Goal: Task Accomplishment & Management: Manage account settings

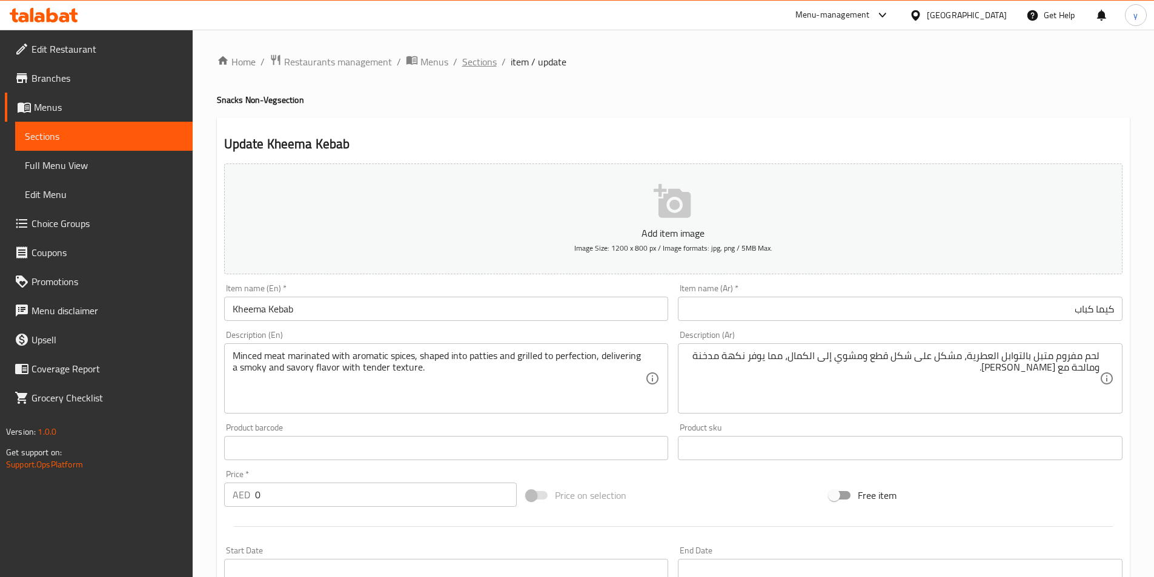
click at [490, 59] on span "Sections" at bounding box center [479, 62] width 35 height 15
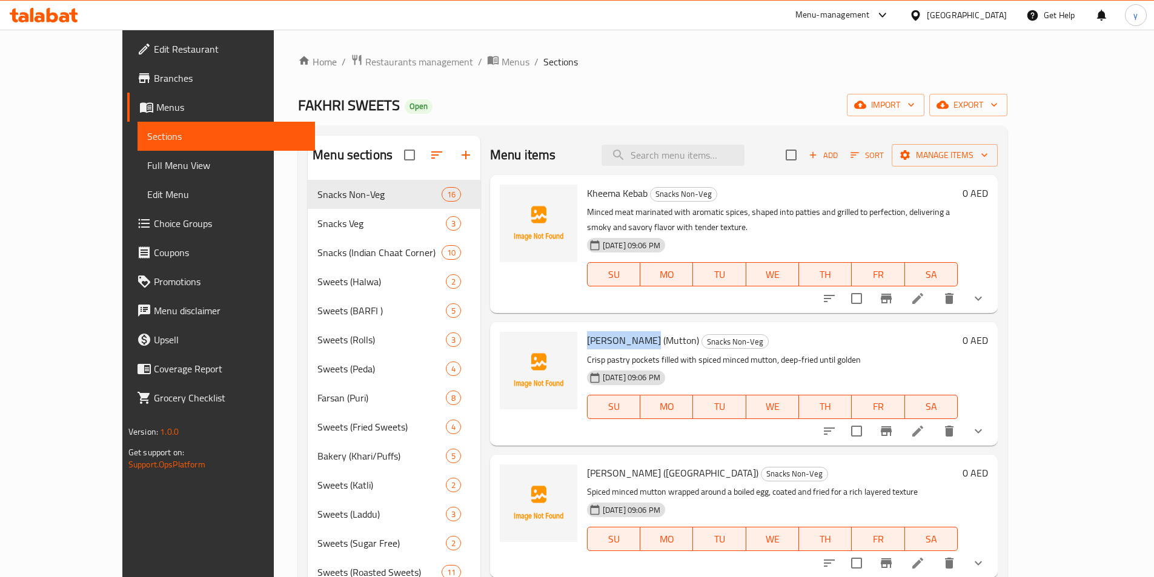
drag, startPoint x: 557, startPoint y: 341, endPoint x: 625, endPoint y: 346, distance: 68.0
click at [625, 346] on span "[PERSON_NAME] (Mutton)" at bounding box center [643, 340] width 112 height 18
click at [925, 429] on icon at bounding box center [917, 431] width 15 height 15
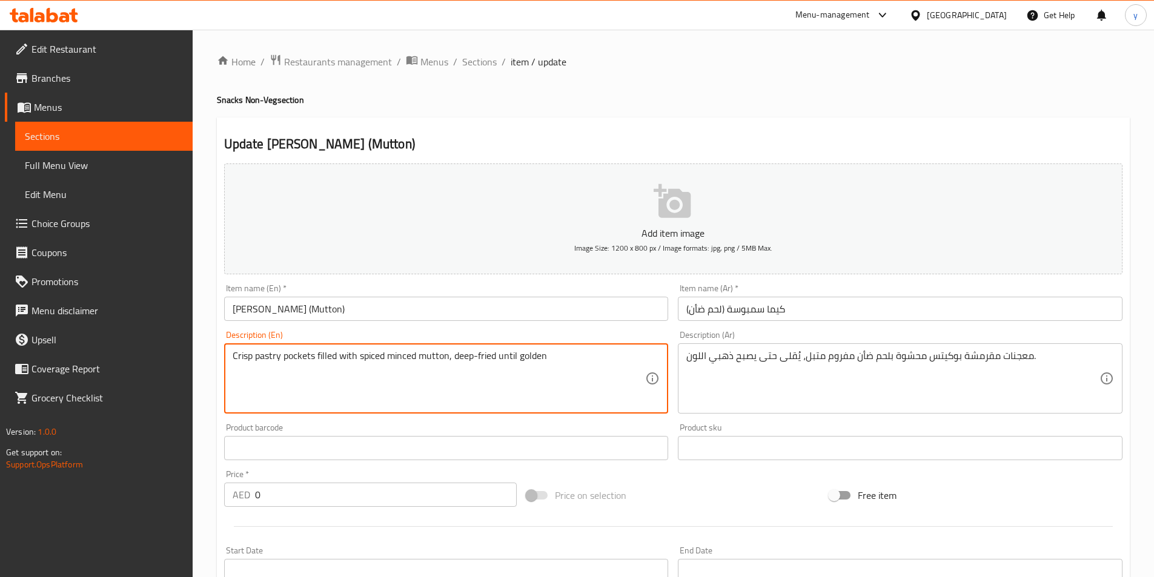
click at [518, 359] on textarea "Crisp pastry pockets filled with spiced minced mutton, deep-fried until golden" at bounding box center [439, 379] width 413 height 58
paste textarea "342652482"
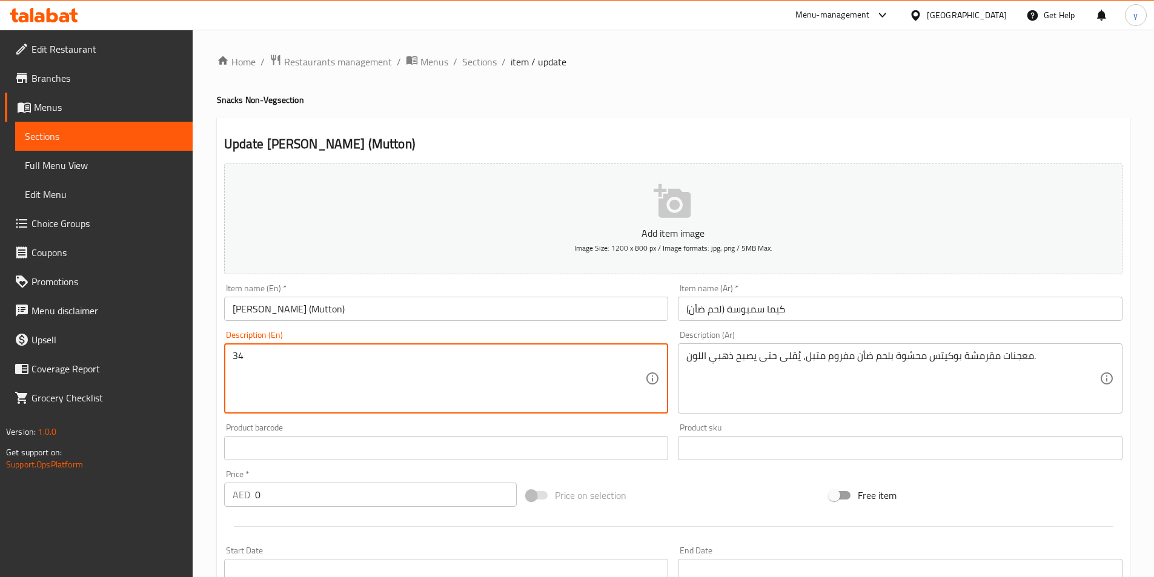
type textarea "3"
click at [373, 369] on textarea at bounding box center [439, 379] width 413 height 58
click at [397, 377] on textarea "Crisp pastry pockets filled with spiced minced mutton, deep-fried until golden" at bounding box center [439, 379] width 413 height 58
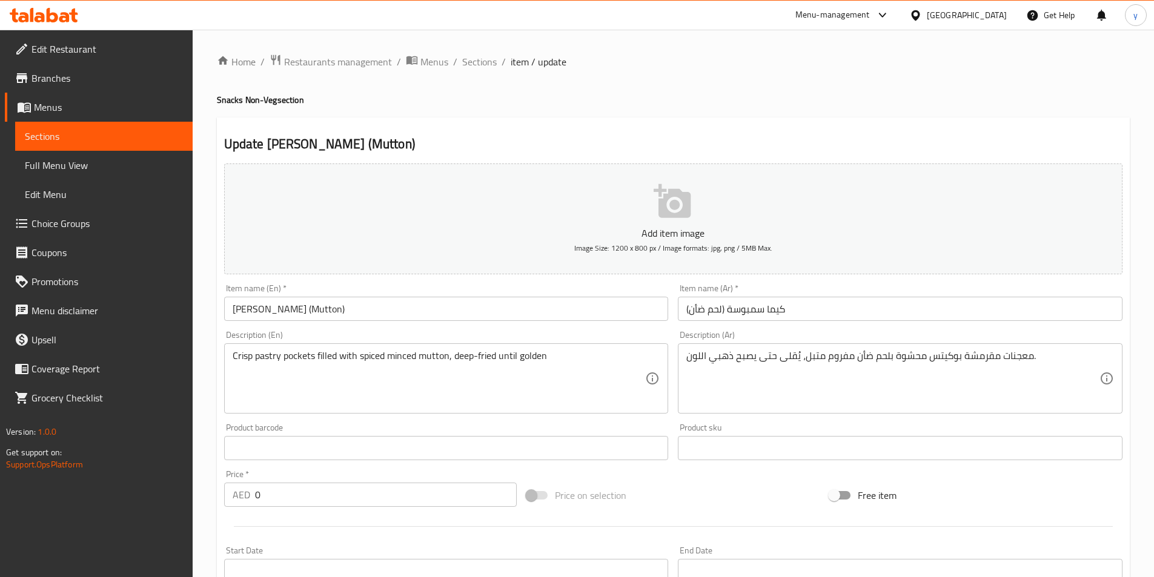
click at [528, 365] on textarea "Crisp pastry pockets filled with spiced minced mutton, deep-fried until golden" at bounding box center [439, 379] width 413 height 58
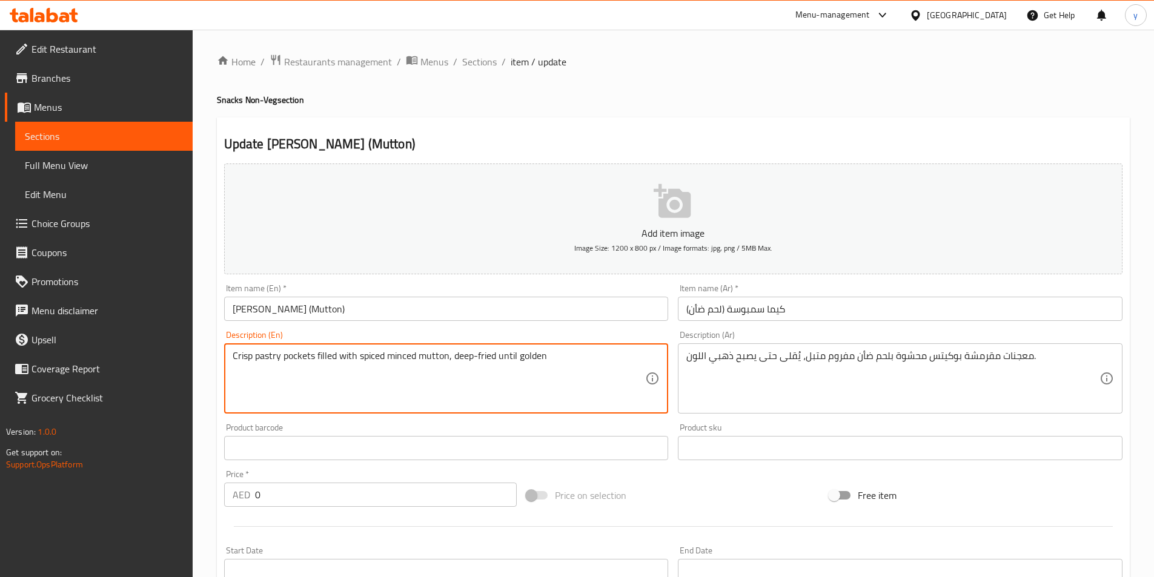
click at [528, 365] on textarea "Crisp pastry pockets filled with spiced minced mutton, deep-fried until golden" at bounding box center [439, 379] width 413 height 58
paste textarea "golden pastry filled with spiced minced meat, fried until flaky and crunchy, cr…"
type textarea "Crisp golden pastry filled with spiced minced meat, fried until flaky and crunc…"
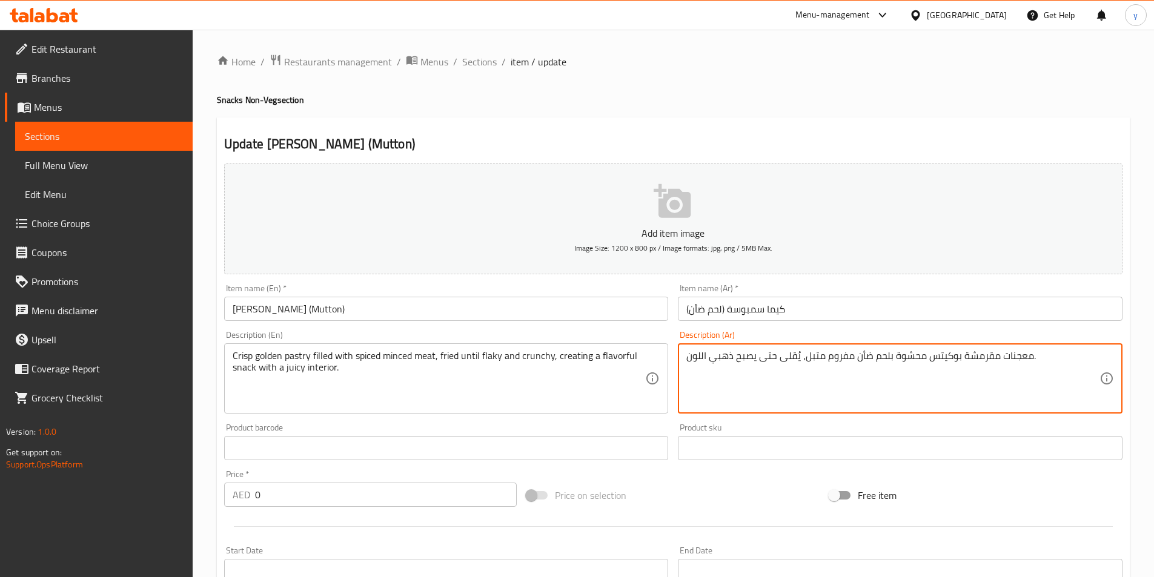
click at [784, 357] on textarea "معجنات مقرمشة بوكيتس محشوة بلحم ضأن مفروم متبل، يُقلى حتى يصبح ذهبي اللون." at bounding box center [892, 379] width 413 height 58
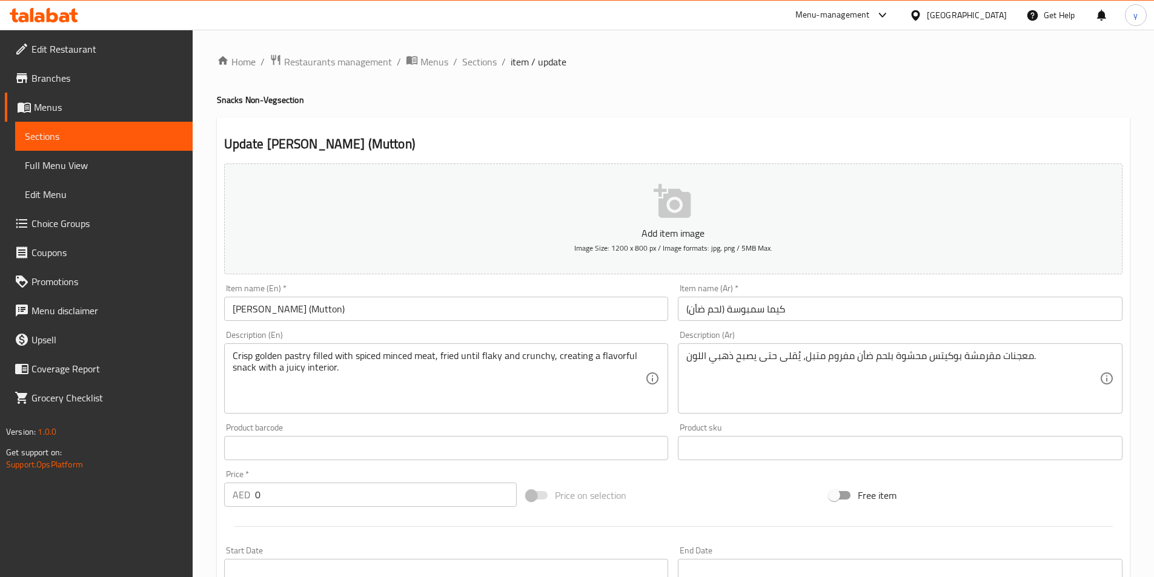
click at [780, 350] on textarea "معجنات مقرمشة بوكيتس محشوة بلحم ضأن مفروم متبل، يُقلى حتى يصبح ذهبي اللون." at bounding box center [892, 379] width 413 height 58
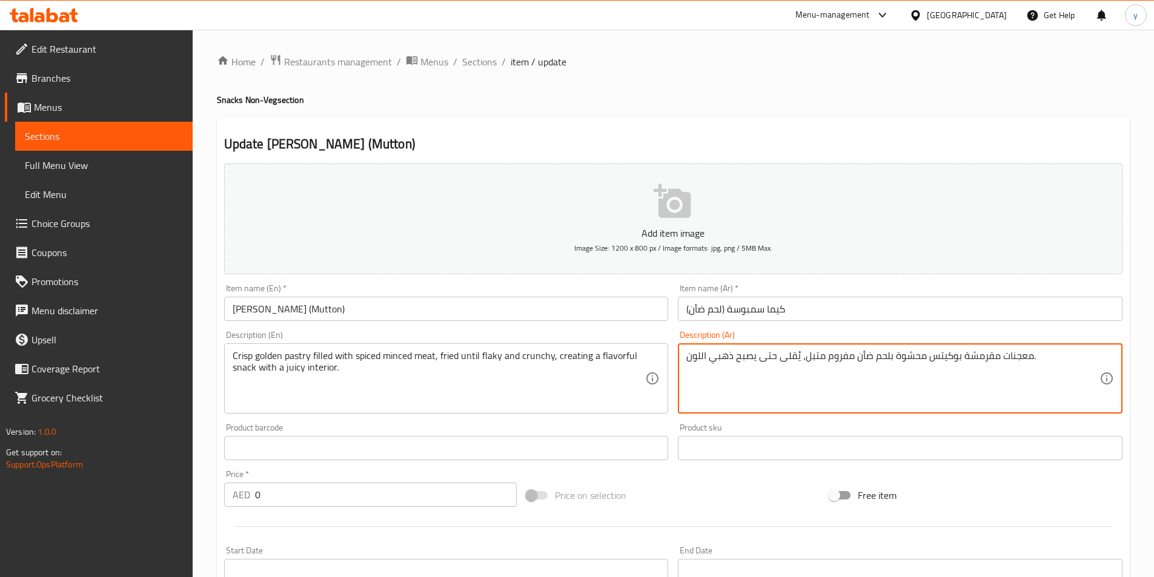
click at [781, 354] on textarea "معجنات مقرمشة بوكيتس محشوة بلحم ضأن مفروم متبل، يُقلى حتى يصبح ذهبي اللون." at bounding box center [892, 379] width 413 height 58
paste textarea "ذهبية مقرمشة محشوة باللحم المفروم المتبل، مقلية حتى تصبح متقشرة ومقرمشة، مما يخ…"
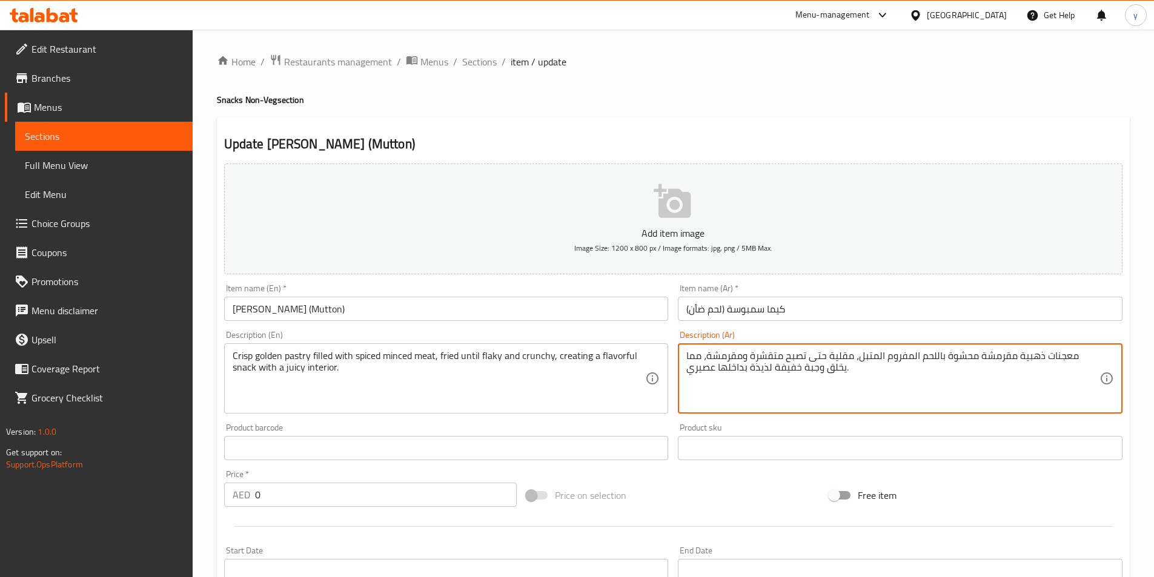
click at [875, 391] on textarea "معجنات ذهبية مقرمشة محشوة باللحم المفروم المتبل، مقلية حتى تصبح متقشرة ومقرمشة،…" at bounding box center [892, 379] width 413 height 58
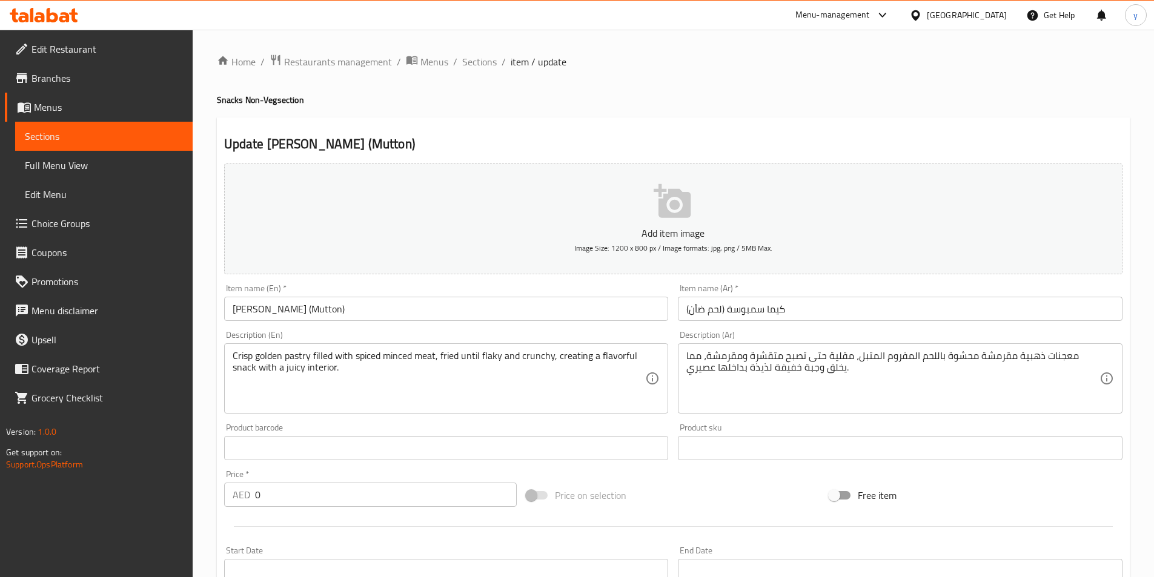
click at [290, 354] on textarea "Crisp golden pastry filled with spiced minced meat, fried until flaky and crunc…" at bounding box center [439, 379] width 413 height 58
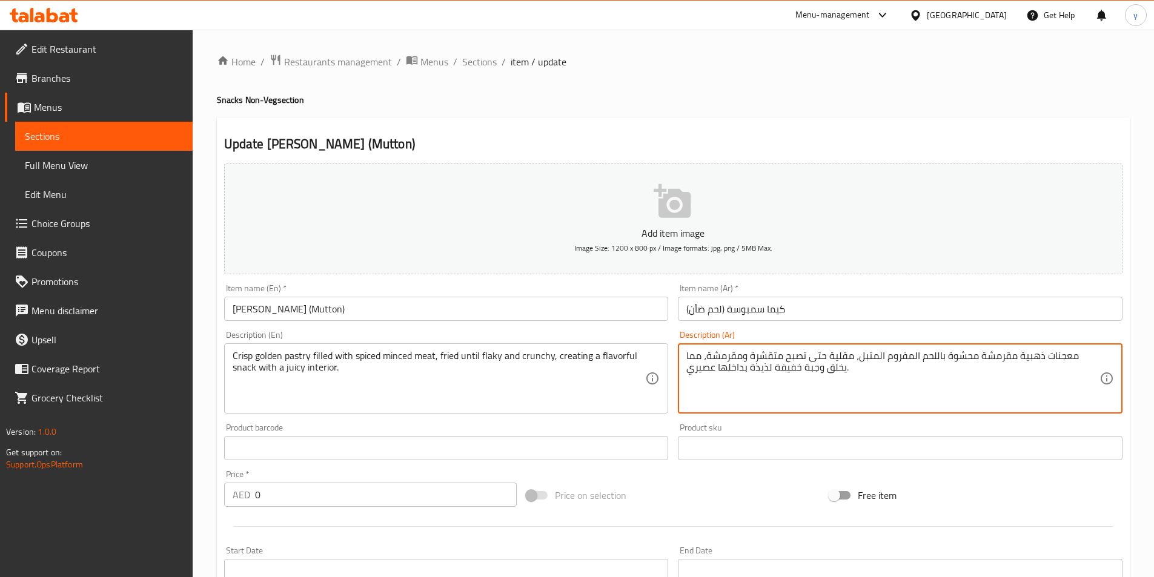
click at [1087, 358] on textarea "معجنات ذهبية مقرمشة محشوة باللحم المفروم المتبل، مقلية حتى تصبح متقشرة ومقرمشة،…" at bounding box center [892, 379] width 413 height 58
drag, startPoint x: 772, startPoint y: 359, endPoint x: 810, endPoint y: 356, distance: 38.2
click at [810, 356] on textarea "باستري ذهبية مقرمشة محشوة باللحم المفروم المتبل، مقلية حتى تصبح متقشرة ومقرمشة،…" at bounding box center [892, 379] width 413 height 58
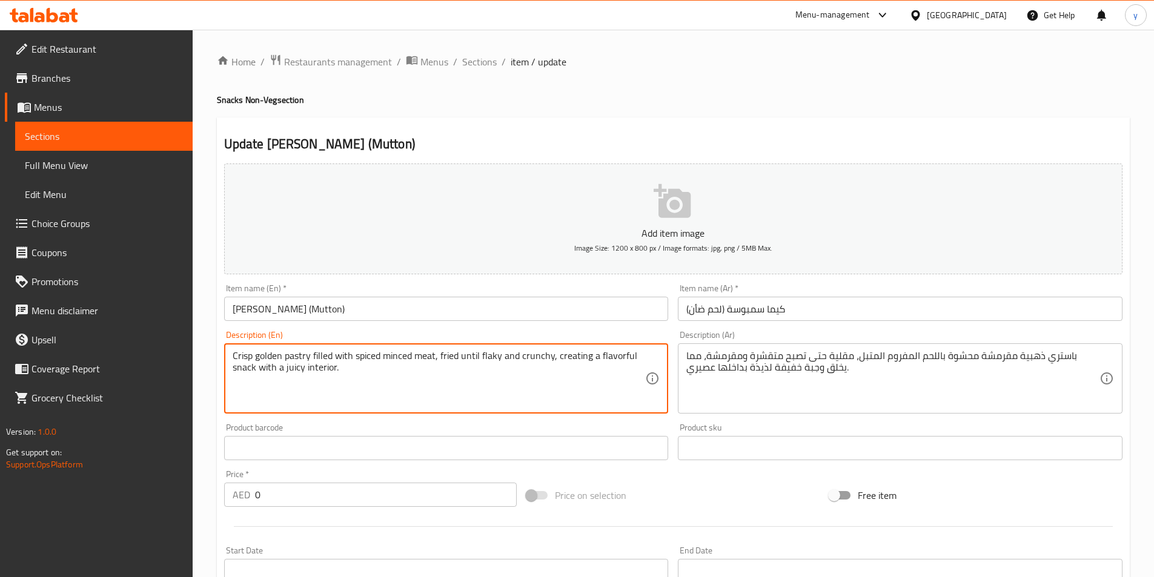
click at [490, 359] on textarea "Crisp golden pastry filled with spiced minced meat, fried until flaky and crunc…" at bounding box center [439, 379] width 413 height 58
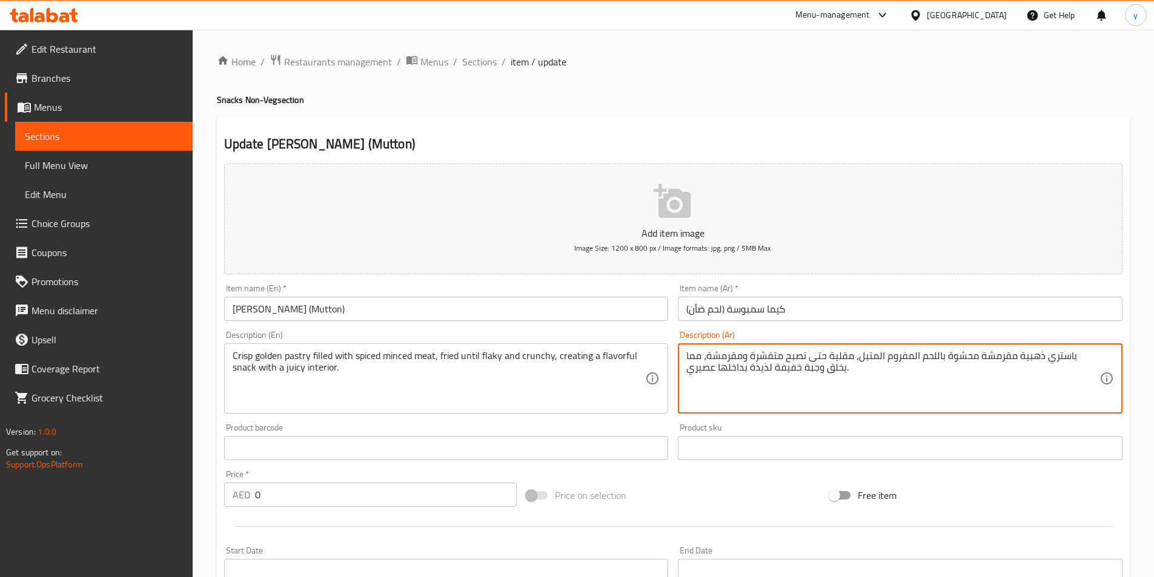
click at [789, 357] on textarea "باستري ذهبية مقرمشة محشوة باللحم المفروم المتبل، مقلية حتى تصبح متقشرة ومقرمشة،…" at bounding box center [892, 379] width 413 height 58
click at [744, 360] on textarea "باستري ذهبية مقرمشة محشوة باللحم المفروم المتبل، [GEOGRAPHIC_DATA] حتى تصبح فلا…" at bounding box center [892, 379] width 413 height 58
click at [765, 356] on textarea "باستري ذهبية مقرمشة محشوة باللحم المفروم المتبل، [GEOGRAPHIC_DATA] حتى تصبح فلا…" at bounding box center [892, 379] width 413 height 58
click at [766, 356] on textarea "باستري ذهبية مقرمشة محشوة باللحم المفروم المتبل، [GEOGRAPHIC_DATA] حتى تصبح فلا…" at bounding box center [892, 379] width 413 height 58
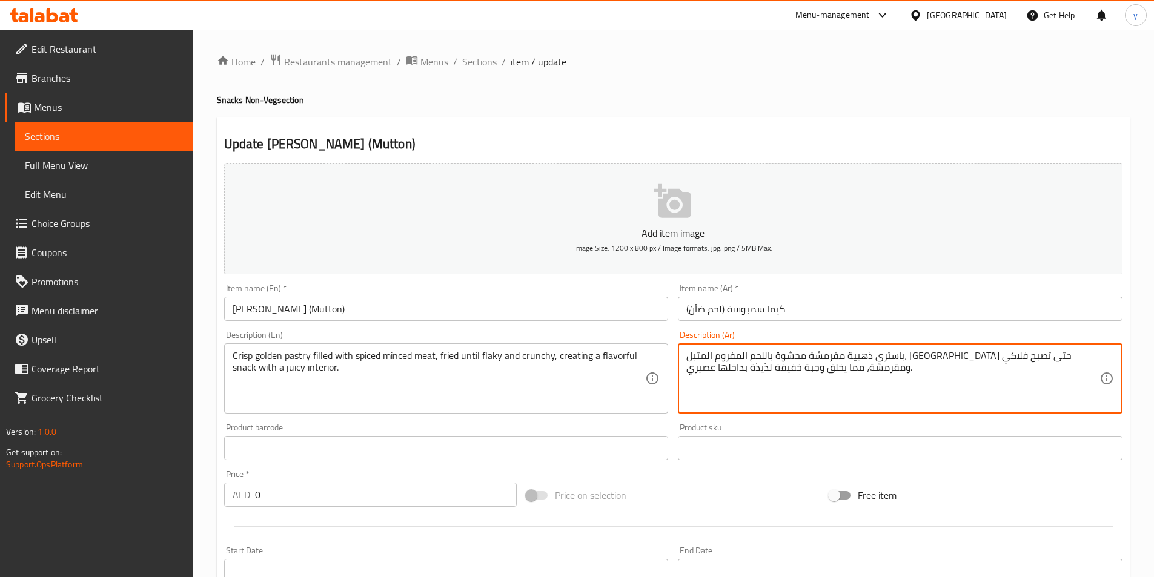
click at [732, 357] on textarea "باستري ذهبية مقرمشة محشوة باللحم المفروم المتبل، [GEOGRAPHIC_DATA] حتى تصبح فلا…" at bounding box center [892, 379] width 413 height 58
click at [730, 359] on textarea "باستري ذهبية مقرمشة محشوة باللحم المفروم المتبل، [GEOGRAPHIC_DATA] حتى تصبح فلا…" at bounding box center [892, 379] width 413 height 58
click at [685, 358] on div "باستري ذهبية مقرمشة محشوة باللحم المفروم المتبل، مقلية حتى تصبح فلاكي و كرانشي …" at bounding box center [900, 378] width 445 height 70
click at [701, 353] on textarea "باستري ذهبية مقرمشة محشوة باللحم المفروم المتبل، مقلية حتى تصبح فلاكي و كرانشي …" at bounding box center [892, 379] width 413 height 58
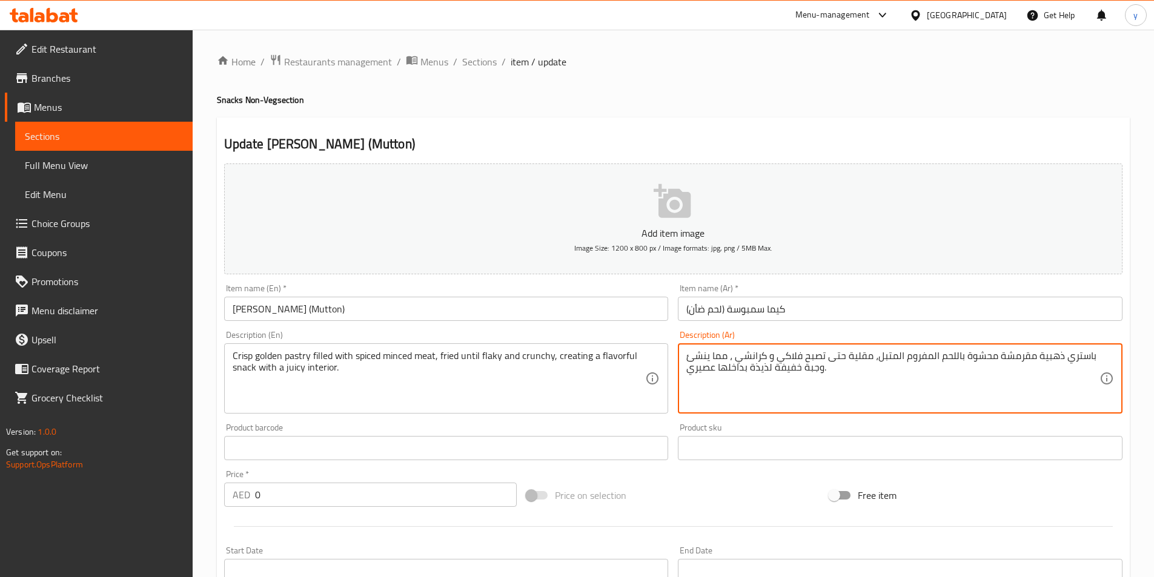
click at [695, 370] on textarea "باستري ذهبية مقرمشة محشوة باللحم المفروم المتبل، مقلية حتى تصبح فلاكي و كرانشي …" at bounding box center [892, 379] width 413 height 58
type textarea "باستري ذهبية مقرمشة محشوة باللحم المفروم المتبل، مقلية حتى تصبح فلاكي و كرانشي …"
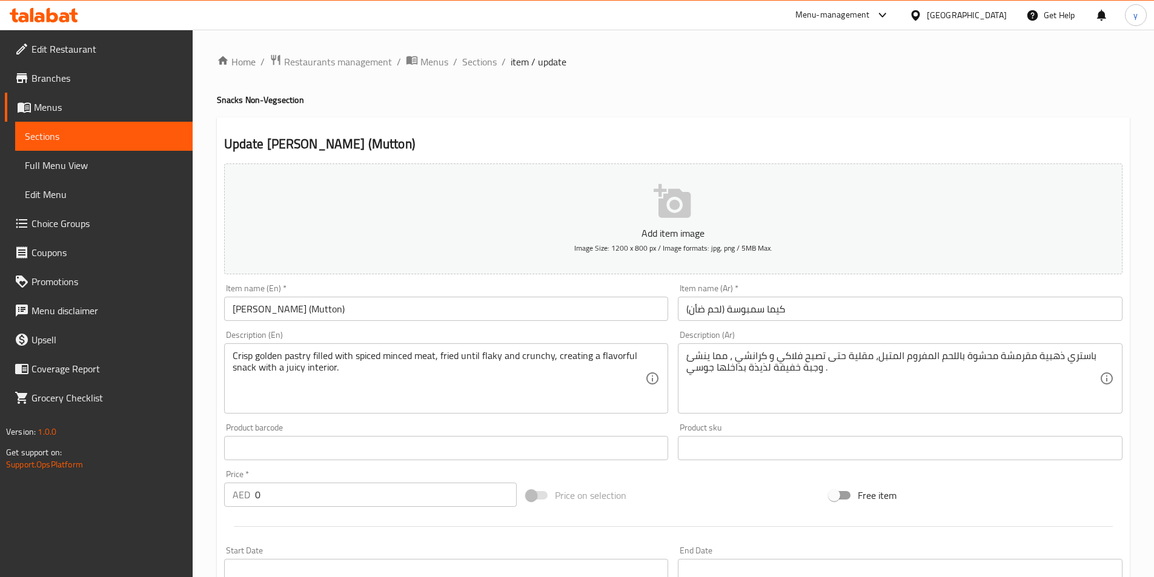
click at [384, 313] on input "[PERSON_NAME] (Mutton)" at bounding box center [446, 309] width 445 height 24
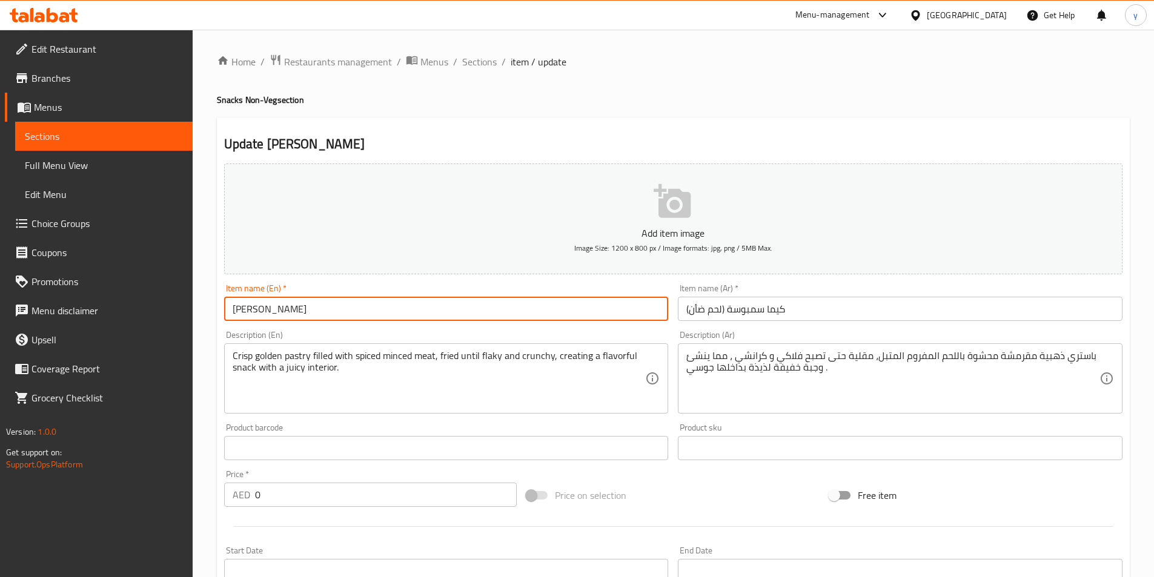
type input "[PERSON_NAME]"
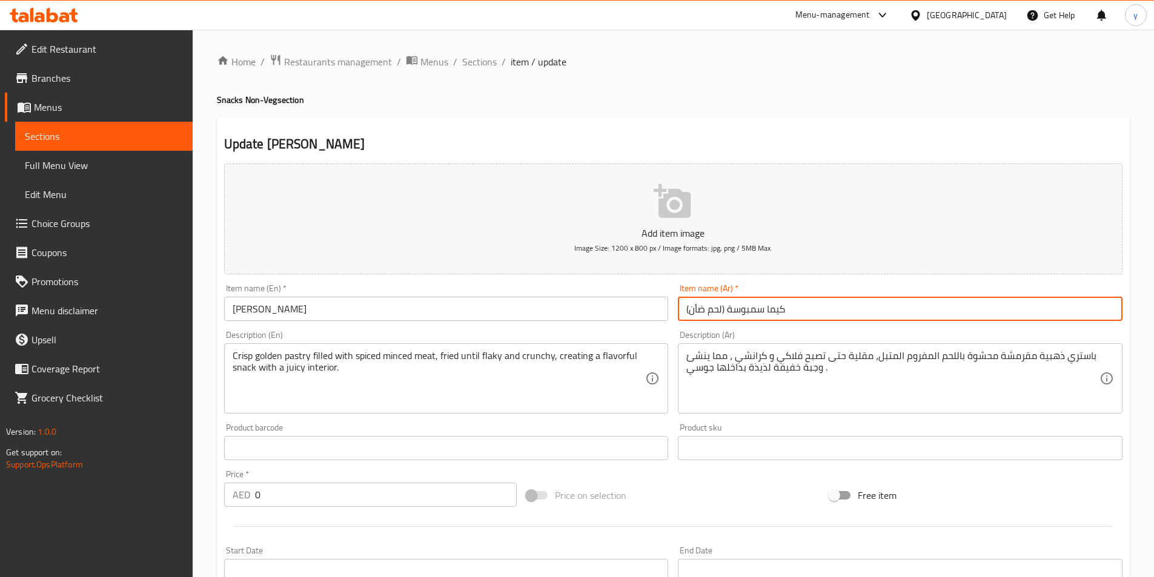
click at [724, 311] on input "كيما سمبوسة (لحم ضأن)" at bounding box center [900, 309] width 445 height 24
drag, startPoint x: 726, startPoint y: 310, endPoint x: 674, endPoint y: 331, distance: 56.2
click at [674, 331] on div "Add item image Image Size: 1200 x 800 px / Image formats: jpg, png / 5MB Max. I…" at bounding box center [673, 420] width 908 height 522
click at [727, 302] on input "كيما سمبوسة" at bounding box center [900, 309] width 445 height 24
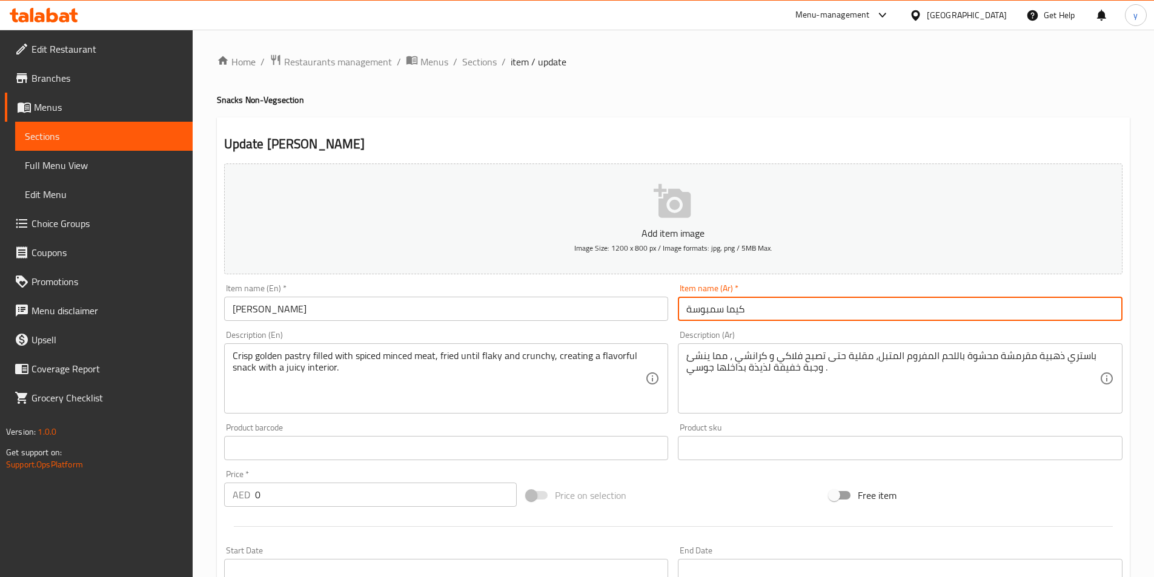
click at [727, 302] on input "كيما سمبوسة" at bounding box center [900, 309] width 445 height 24
type input "كيما سمبوسة"
click at [511, 311] on input "[PERSON_NAME]" at bounding box center [446, 309] width 445 height 24
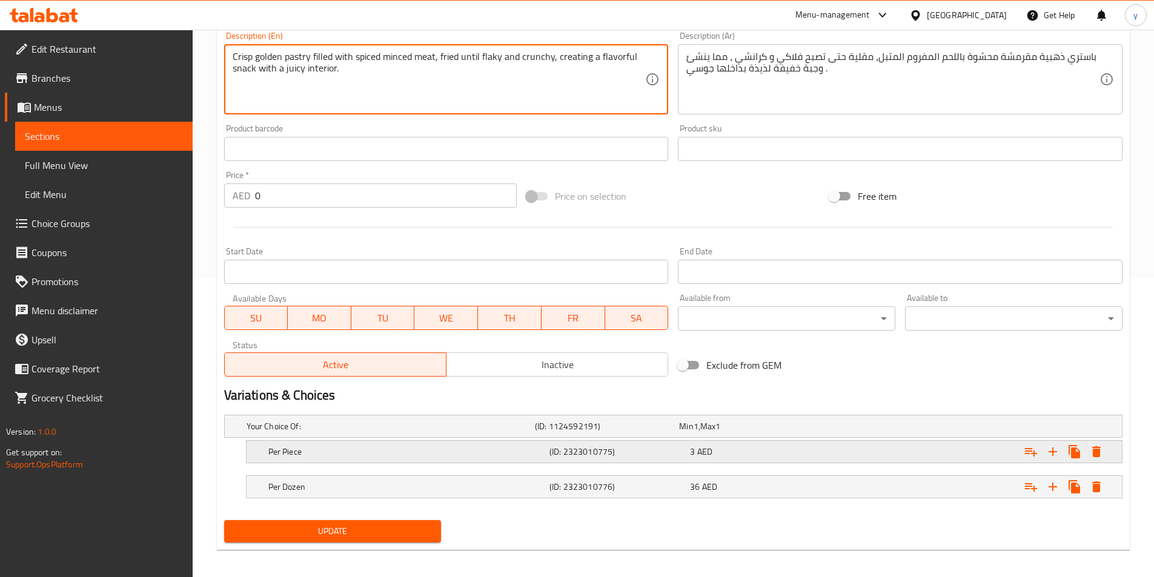
scroll to position [306, 0]
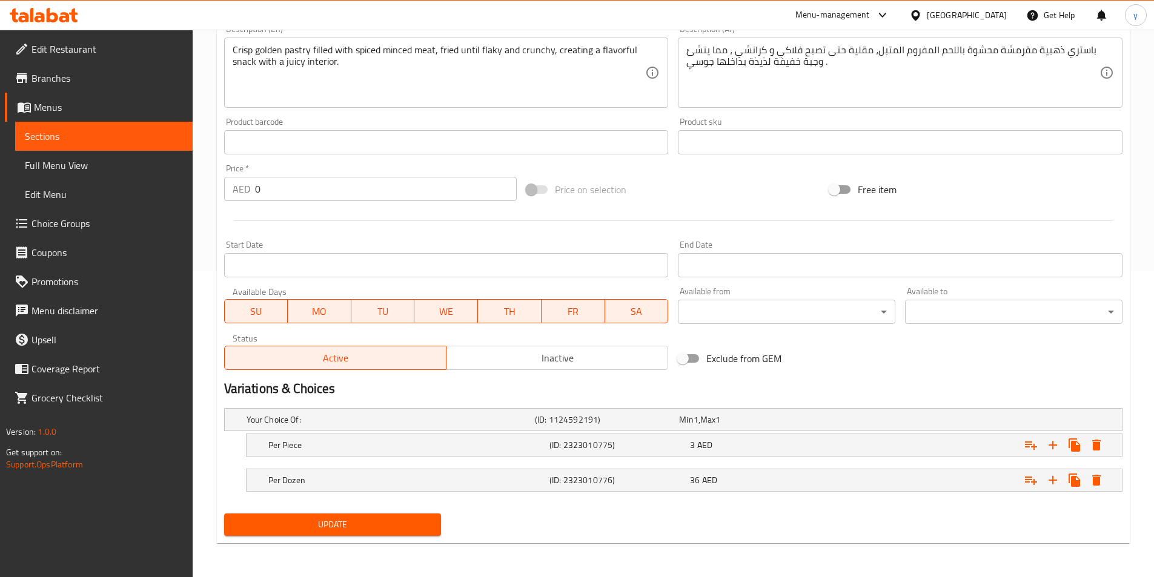
click at [316, 525] on span "Update" at bounding box center [333, 524] width 198 height 15
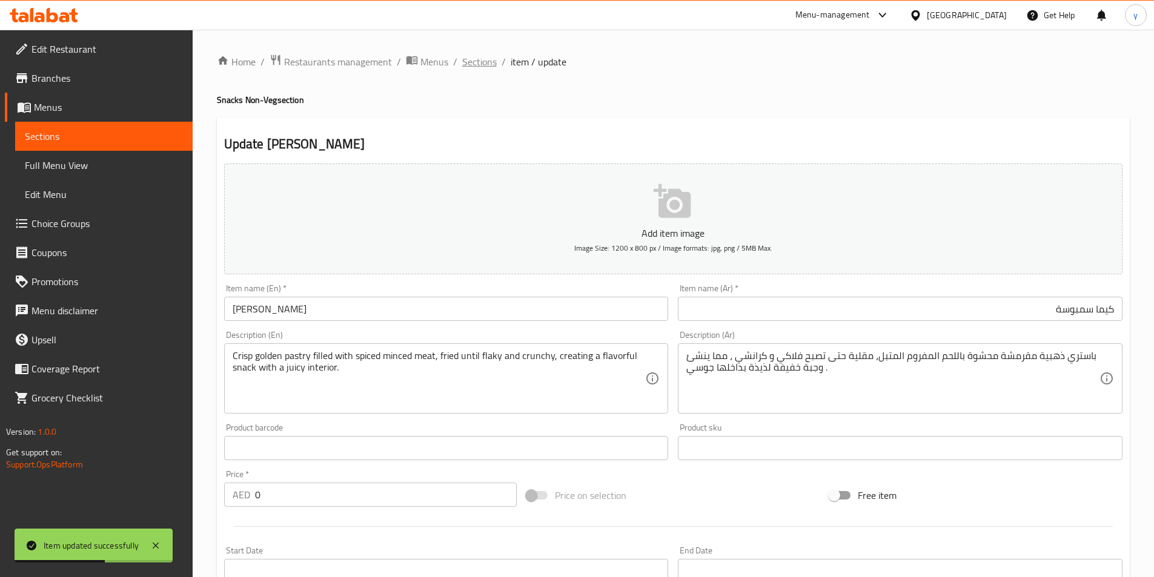
click at [489, 62] on span "Sections" at bounding box center [479, 62] width 35 height 15
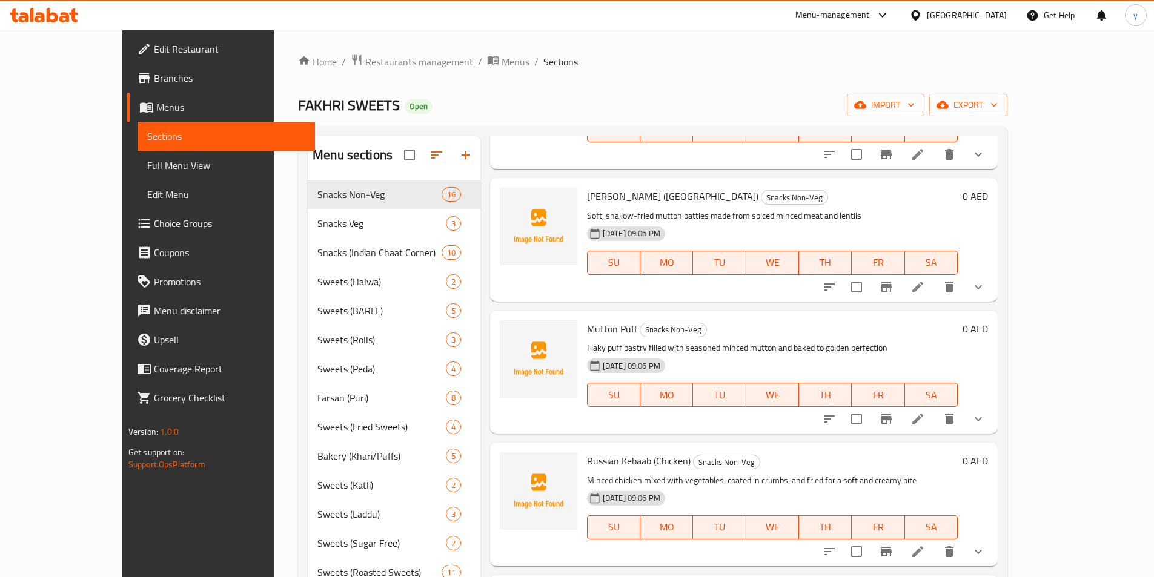
scroll to position [363, 0]
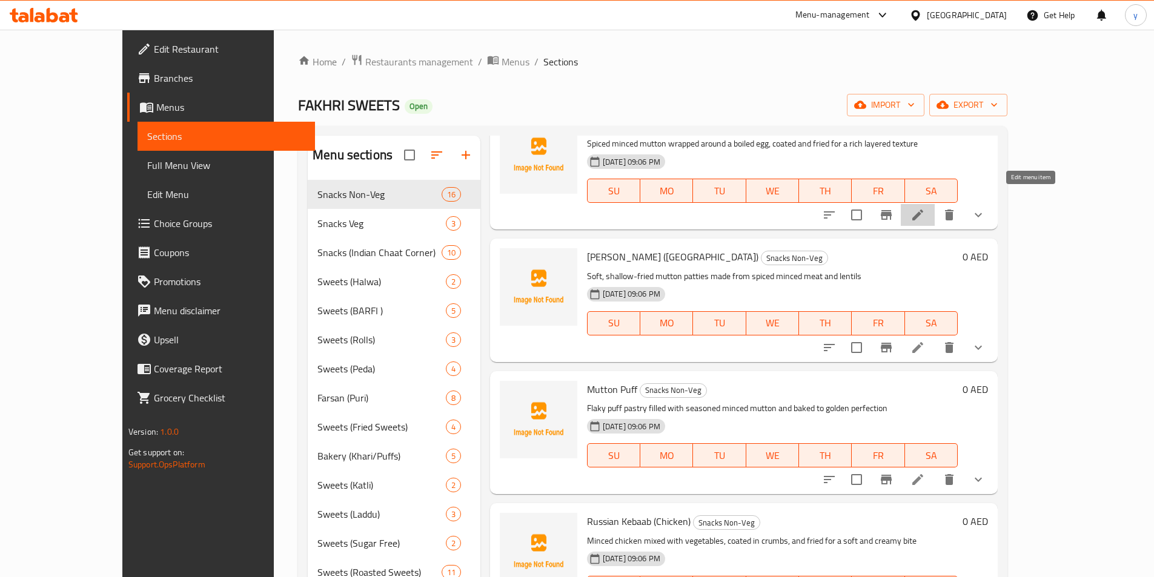
click at [925, 208] on icon at bounding box center [917, 215] width 15 height 15
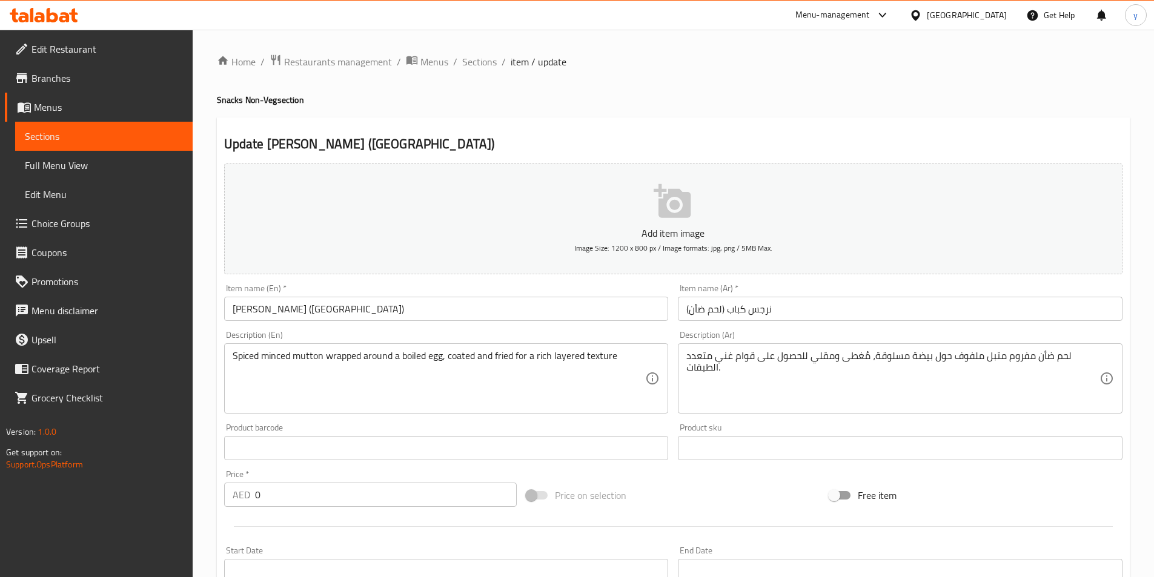
click at [359, 302] on input "[PERSON_NAME] ([GEOGRAPHIC_DATA])" at bounding box center [446, 309] width 445 height 24
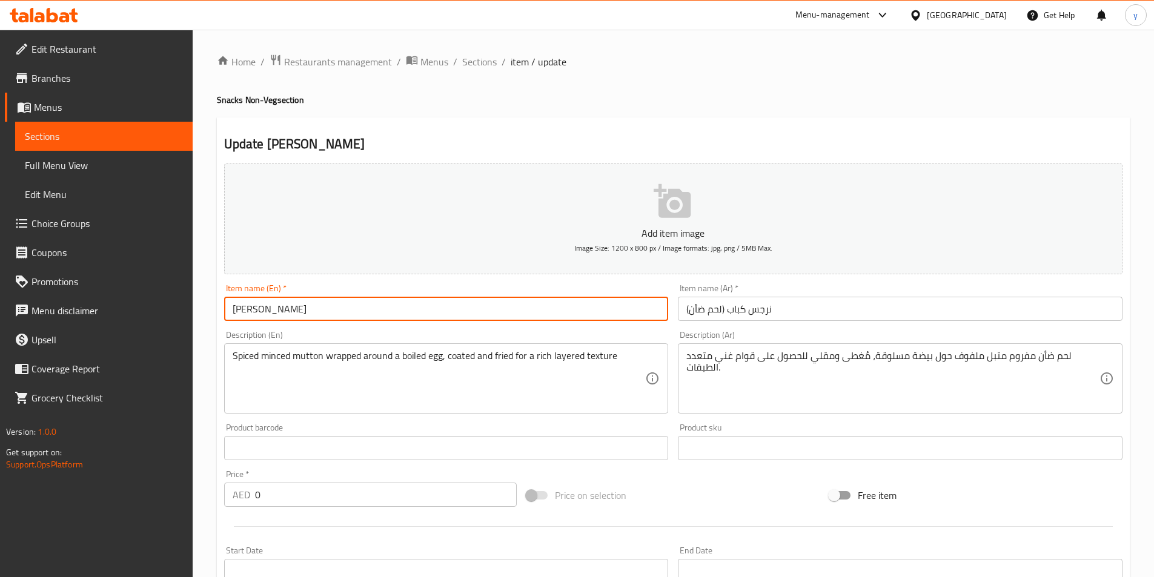
type input "[PERSON_NAME]"
click at [744, 307] on input "نرجس كباب (لحم ضأن)" at bounding box center [900, 309] width 445 height 24
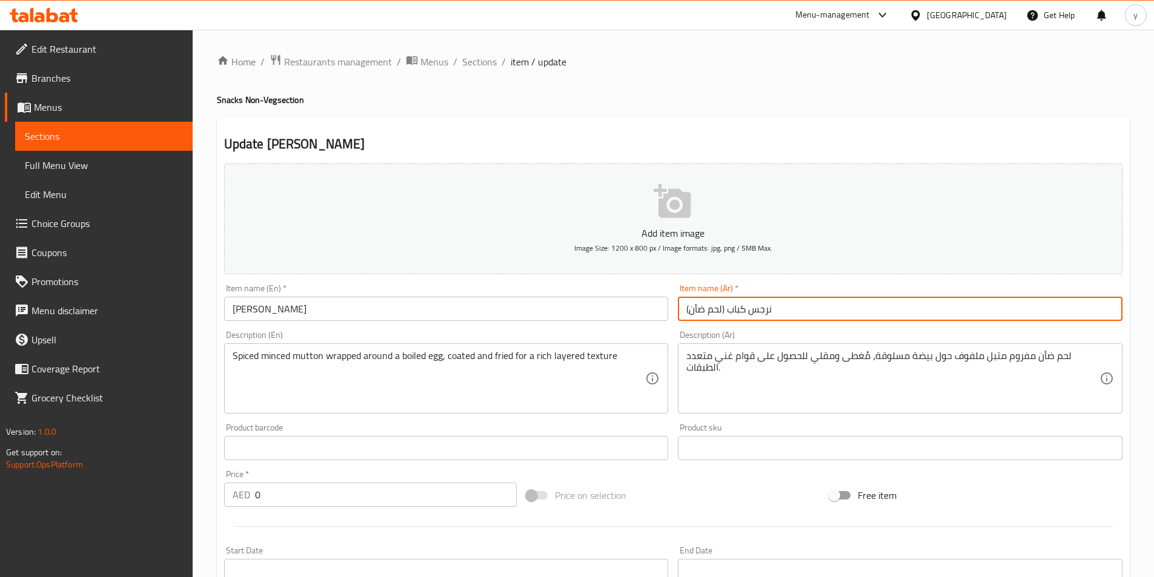
click at [744, 307] on input "نرجس كباب (لحم ضأن)" at bounding box center [900, 309] width 445 height 24
click at [977, 305] on input "نرجس كباب (لحم ضأن)" at bounding box center [900, 309] width 445 height 24
type input "نرجس كباب"
click at [239, 312] on input "[PERSON_NAME]" at bounding box center [446, 309] width 445 height 24
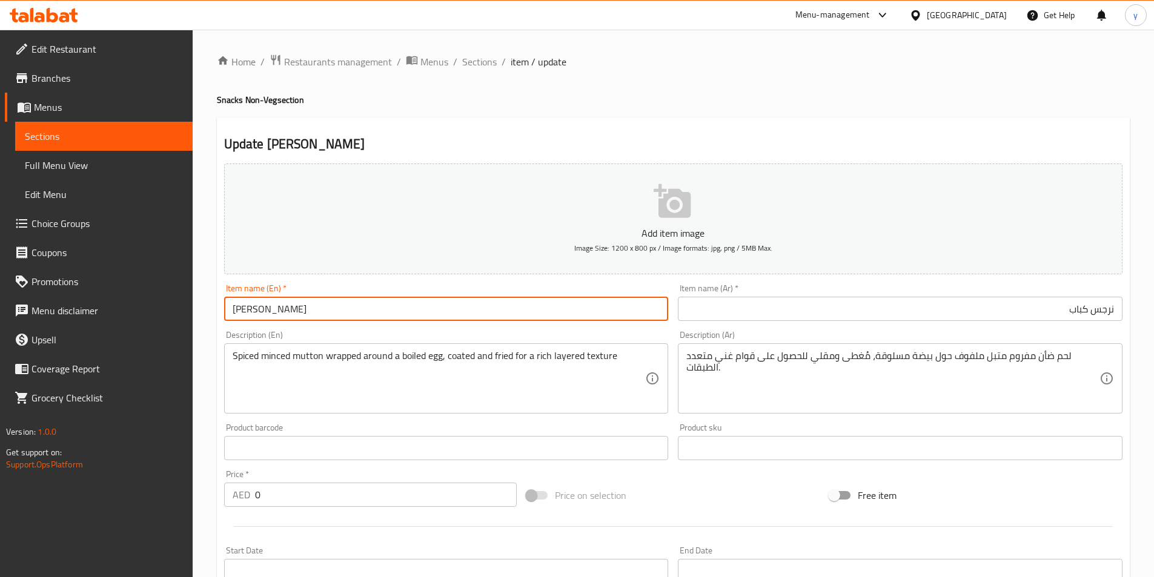
click at [239, 312] on input "[PERSON_NAME]" at bounding box center [446, 309] width 445 height 24
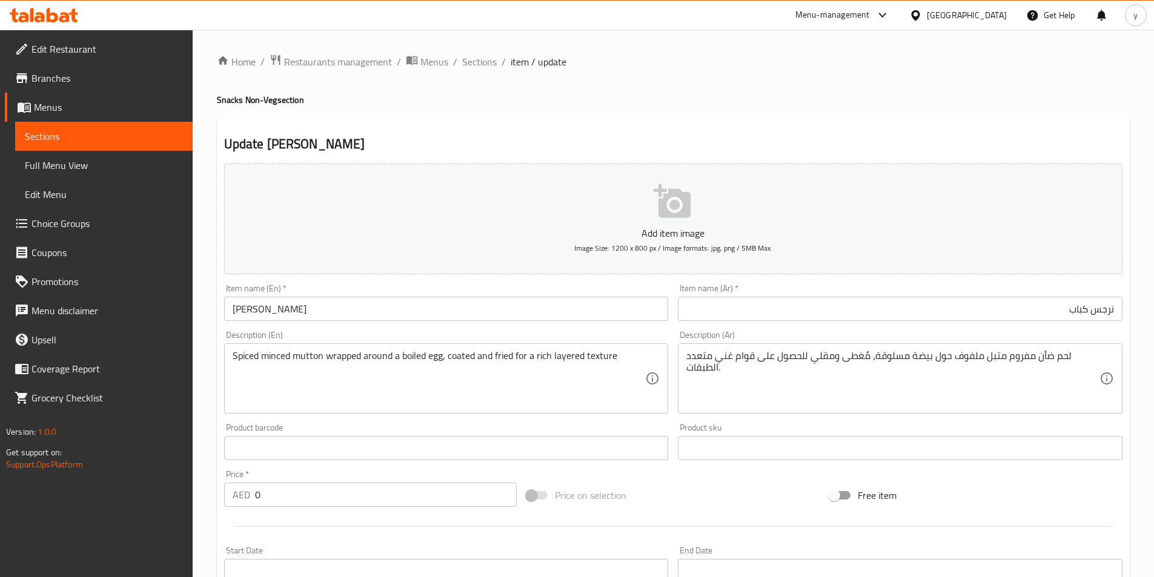
click at [452, 338] on div "Description (En) Spiced minced mutton wrapped around a boiled egg, coated and f…" at bounding box center [446, 372] width 445 height 83
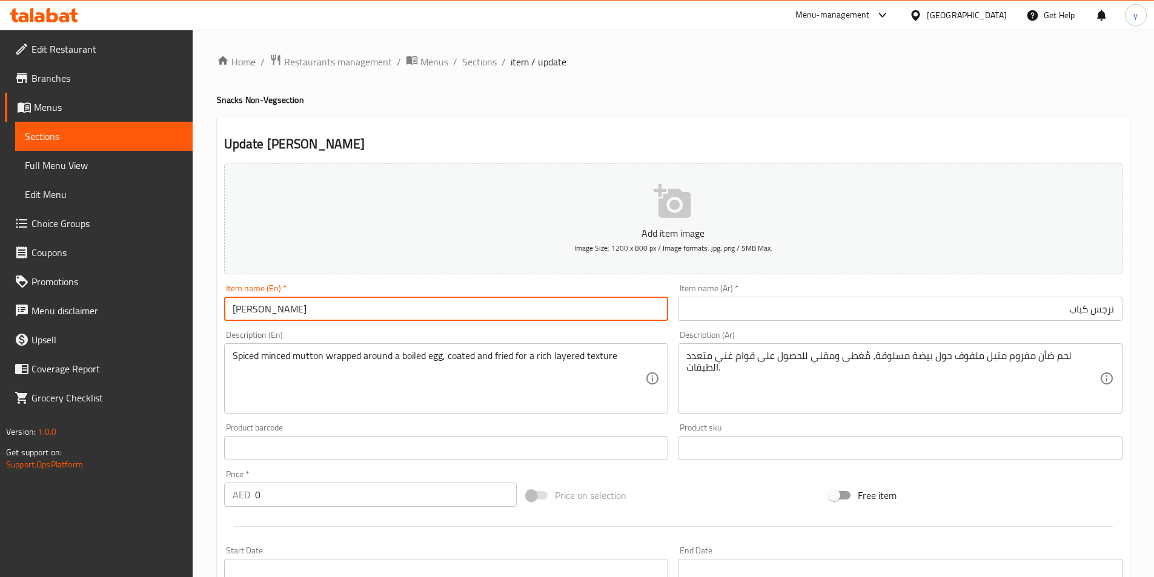
click at [478, 313] on input "[PERSON_NAME]" at bounding box center [446, 309] width 445 height 24
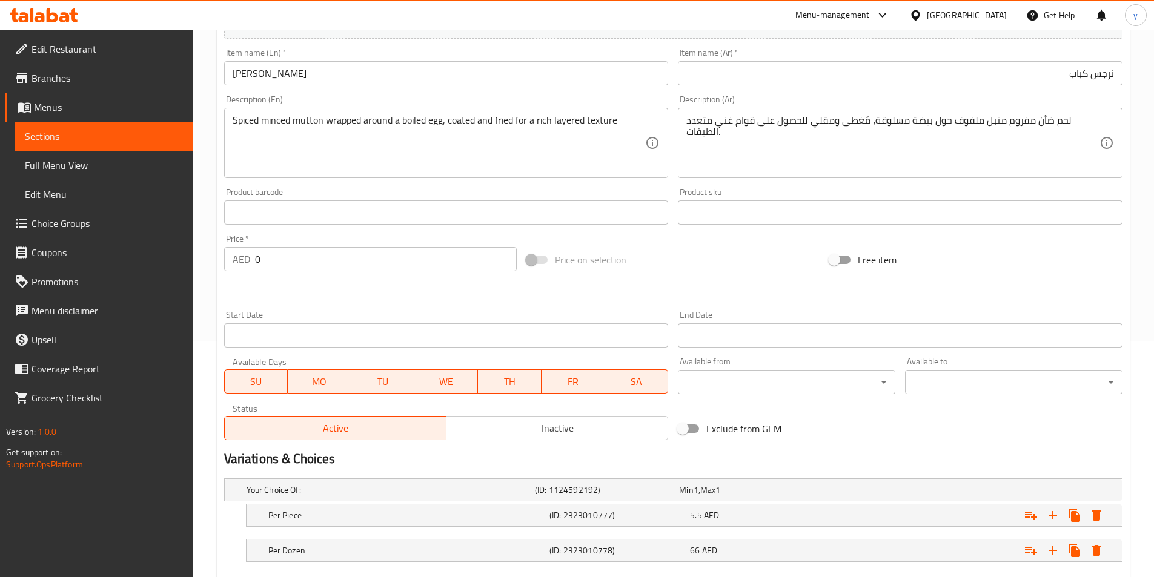
scroll to position [124, 0]
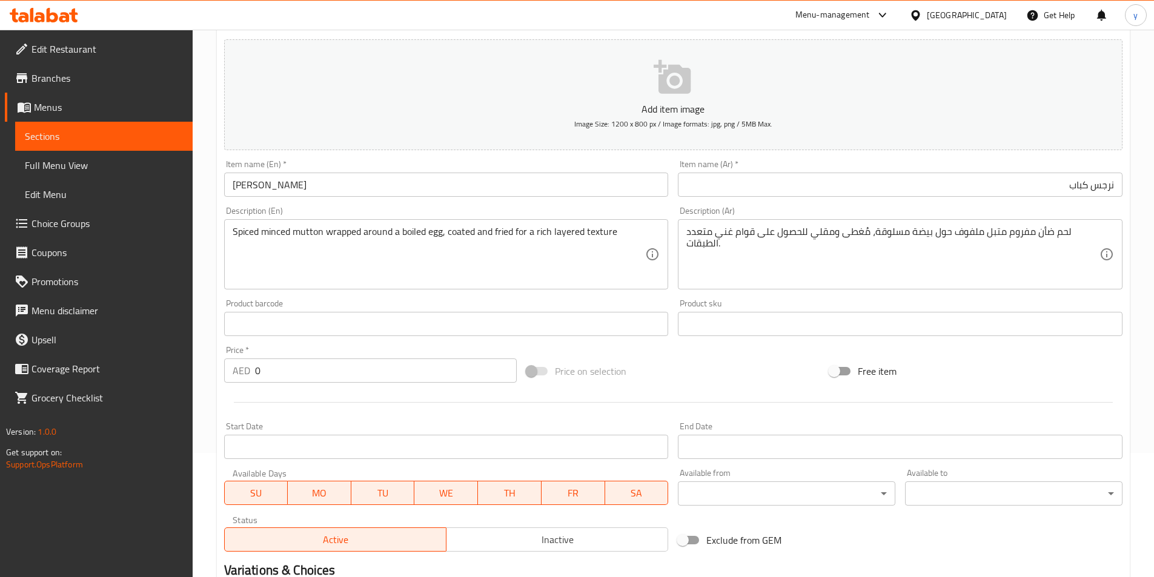
click at [282, 185] on input "[PERSON_NAME]" at bounding box center [446, 185] width 445 height 24
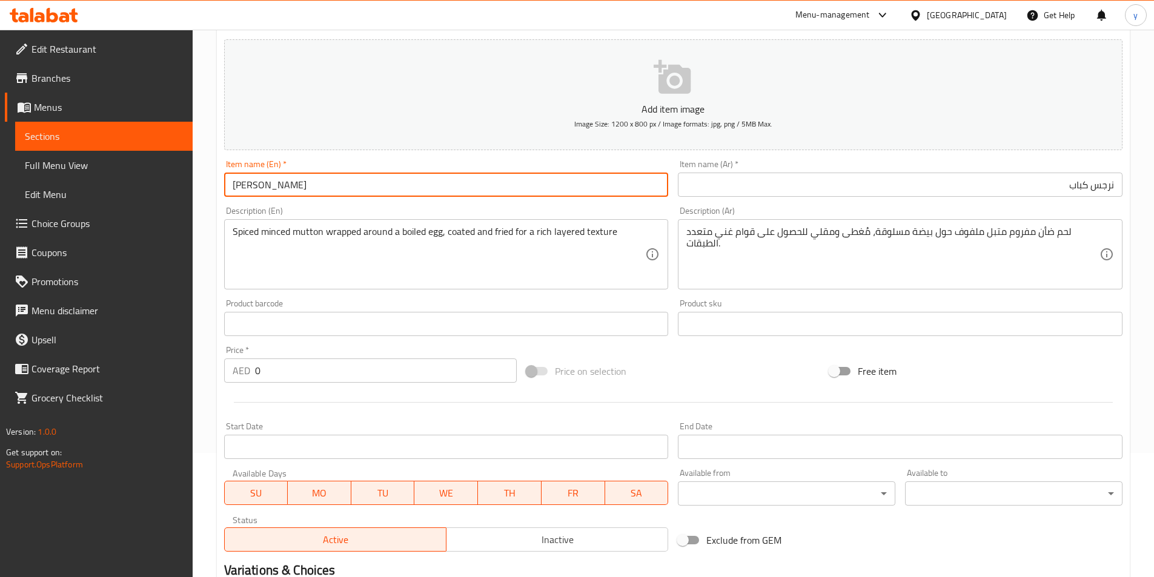
click at [282, 185] on input "[PERSON_NAME]" at bounding box center [446, 185] width 445 height 24
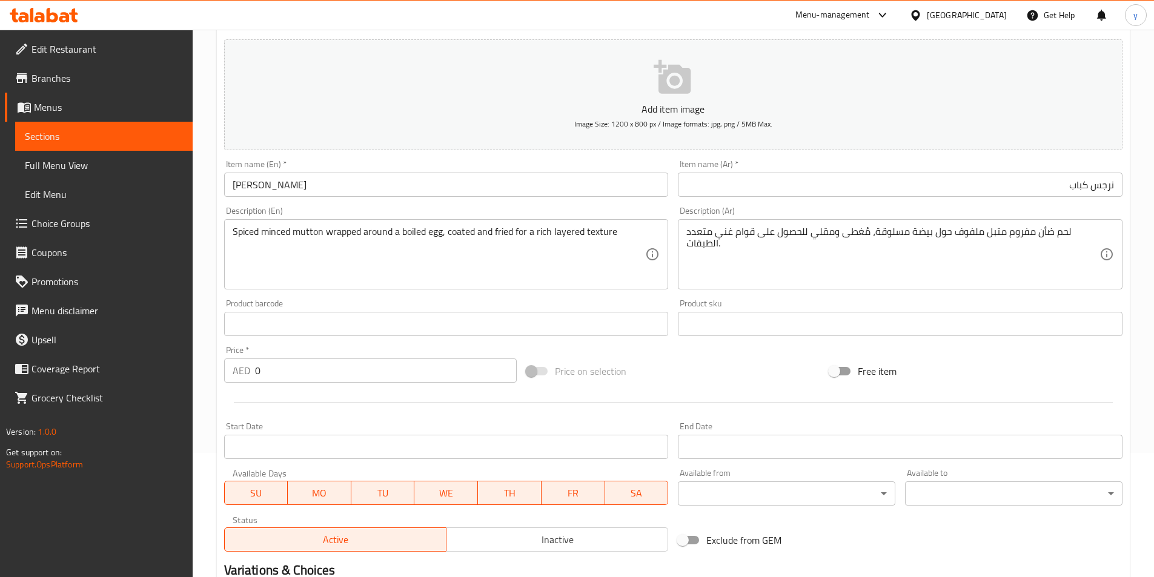
click at [508, 412] on div at bounding box center [673, 403] width 908 height 30
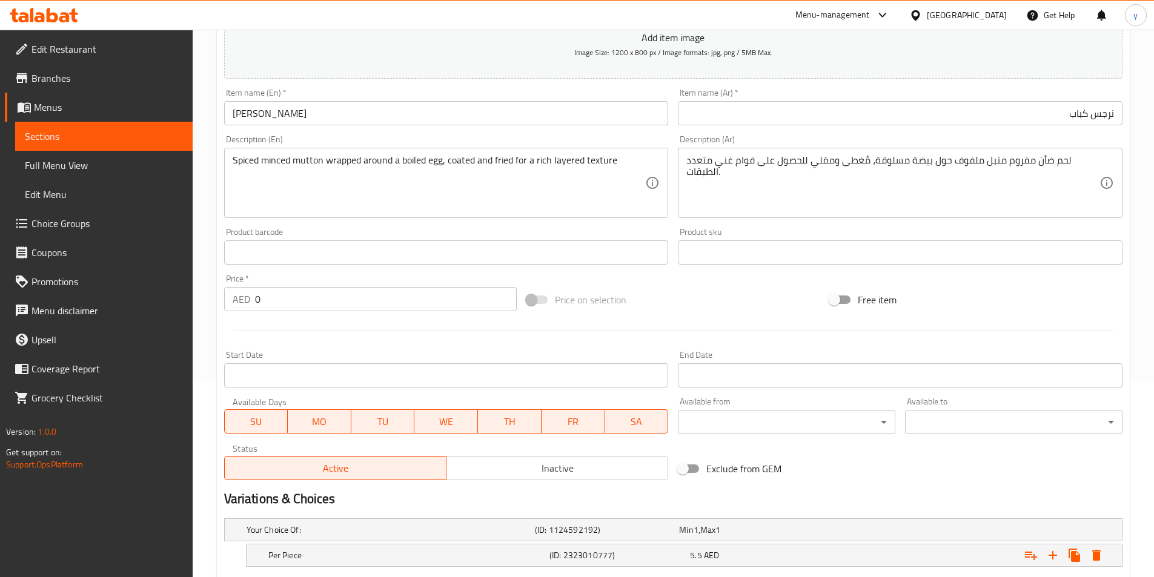
scroll to position [306, 0]
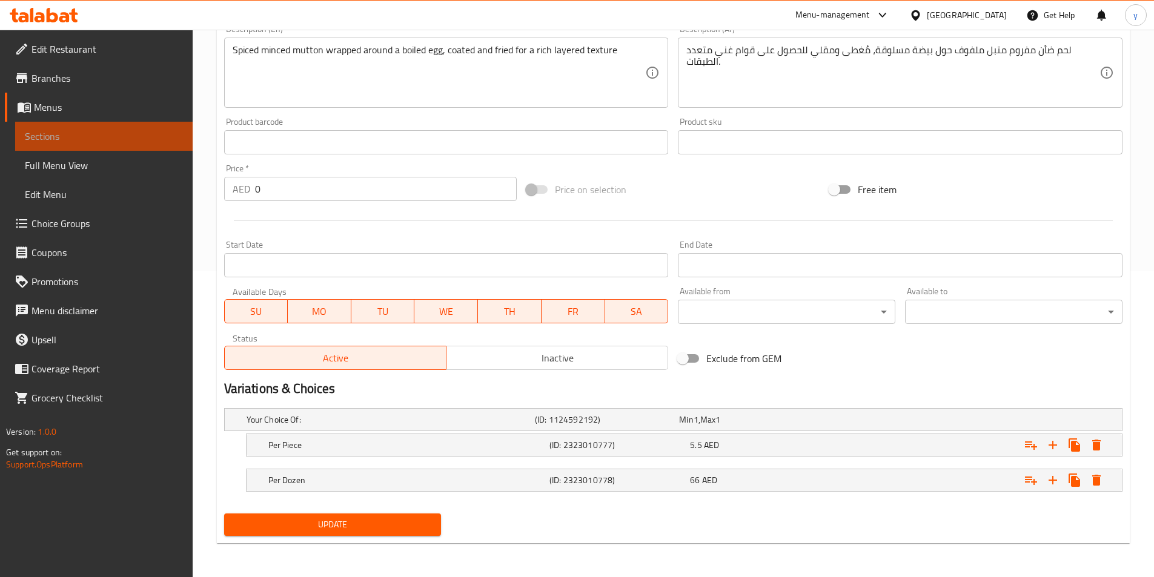
click at [138, 144] on link "Sections" at bounding box center [103, 136] width 177 height 29
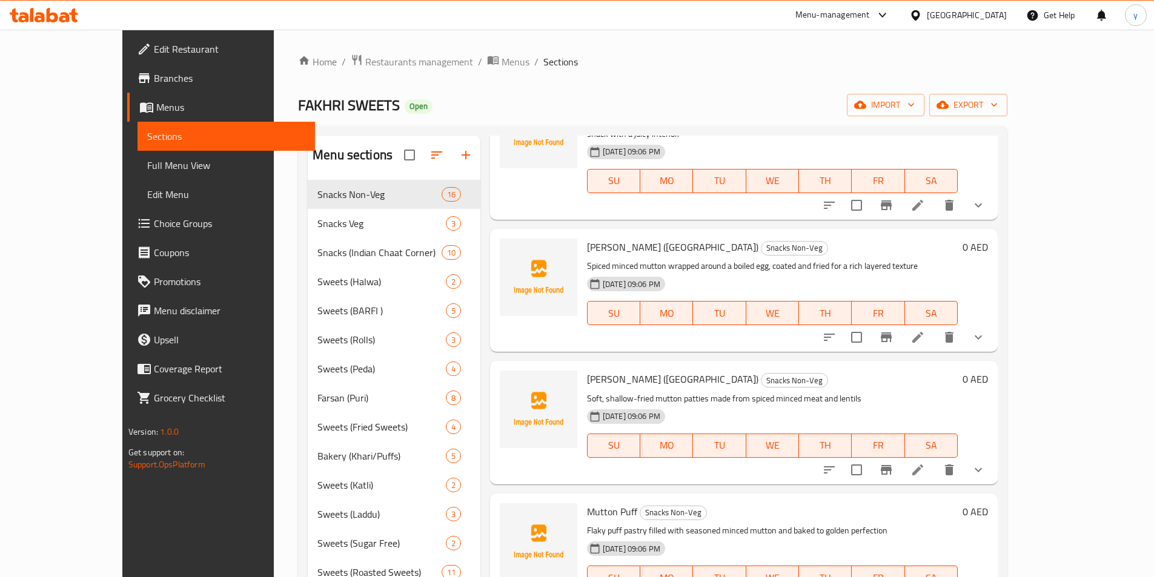
scroll to position [242, 0]
click at [956, 329] on icon "delete" at bounding box center [949, 336] width 15 height 15
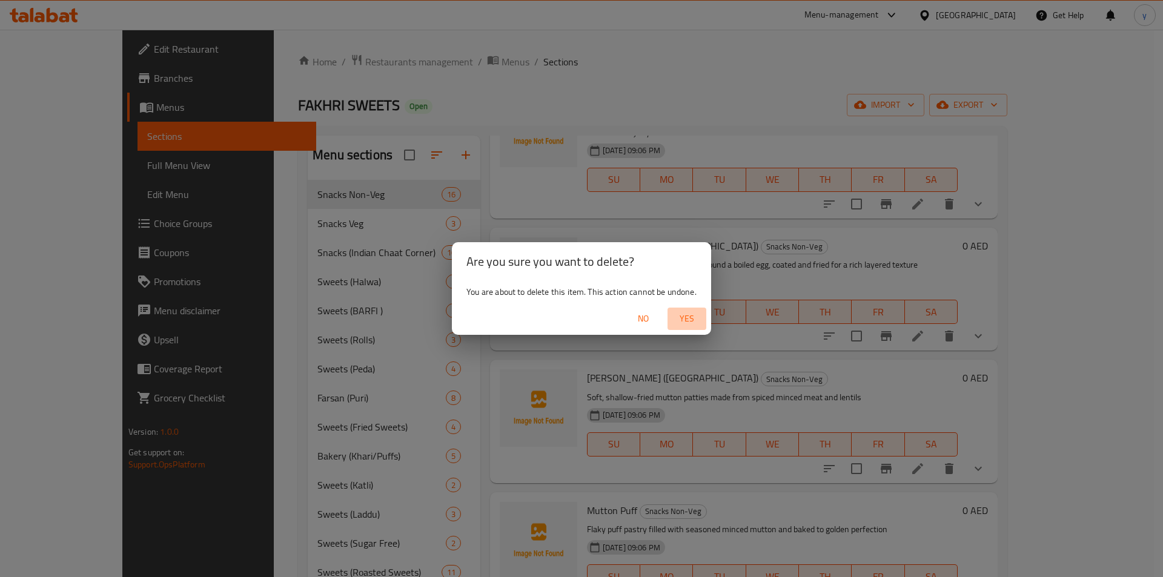
click at [694, 314] on span "Yes" at bounding box center [686, 318] width 29 height 15
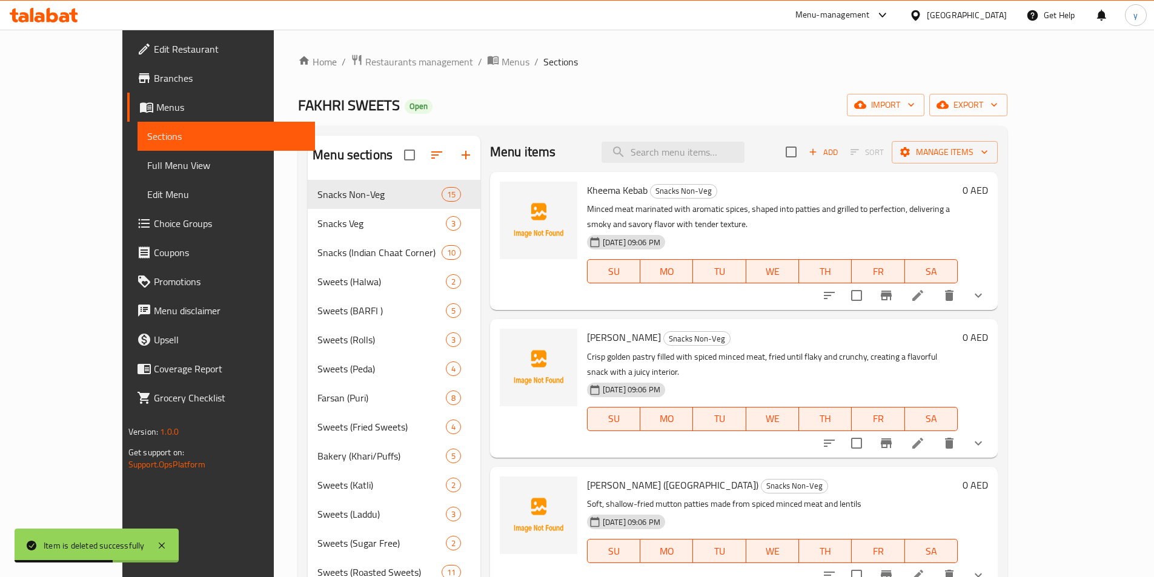
scroll to position [0, 0]
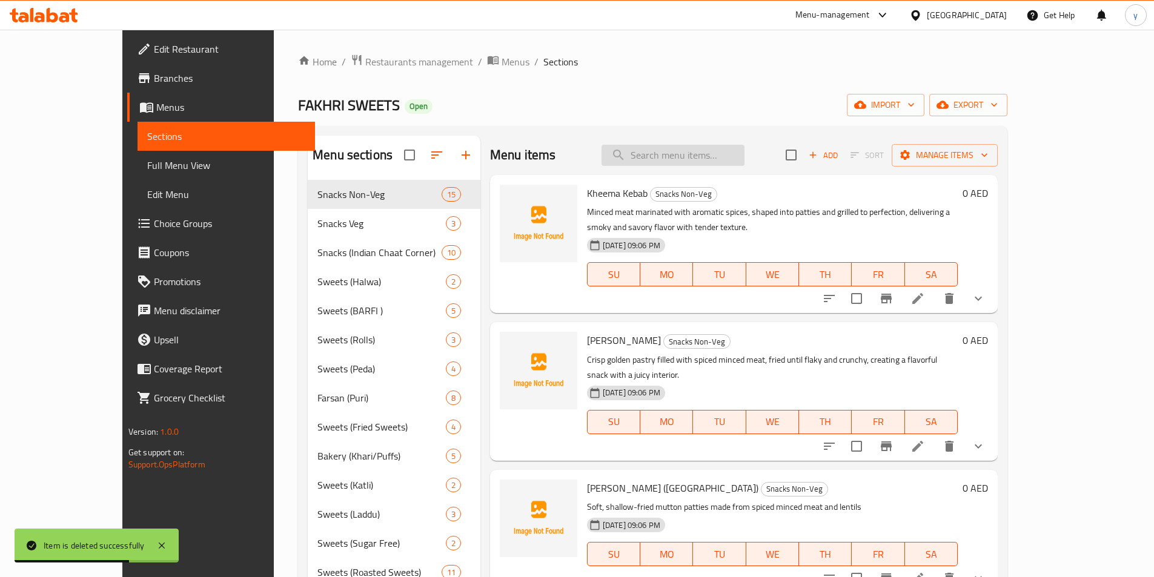
click at [686, 161] on input "search" at bounding box center [672, 155] width 143 height 21
paste input "[PERSON_NAME]"
type input "[PERSON_NAME]"
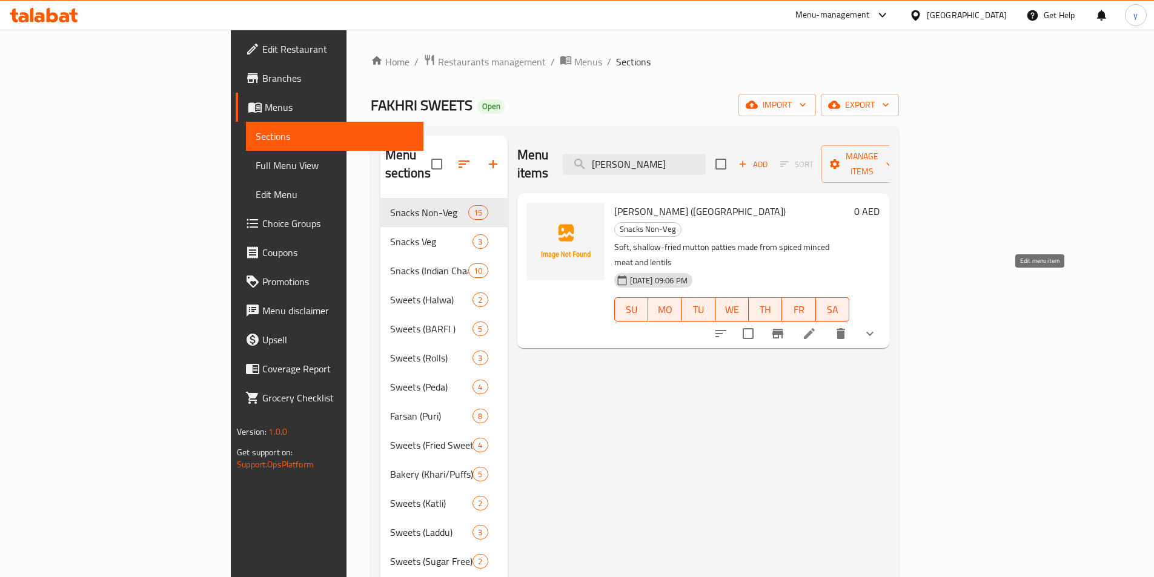
click at [817, 326] on icon at bounding box center [809, 333] width 15 height 15
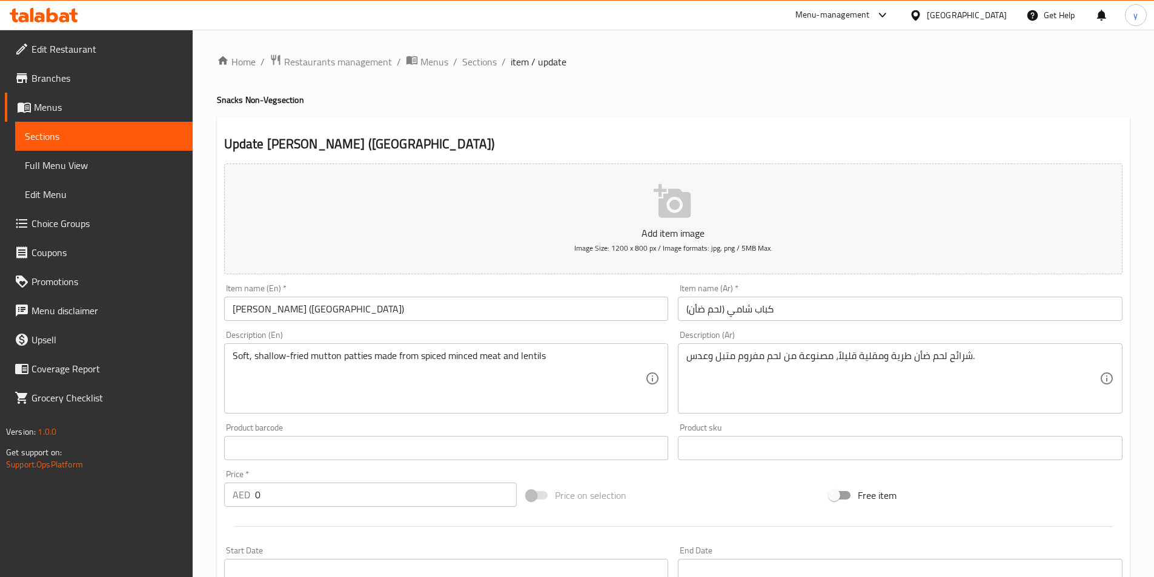
click at [695, 307] on input "كباب شامي (لحم ضأن)" at bounding box center [900, 309] width 445 height 24
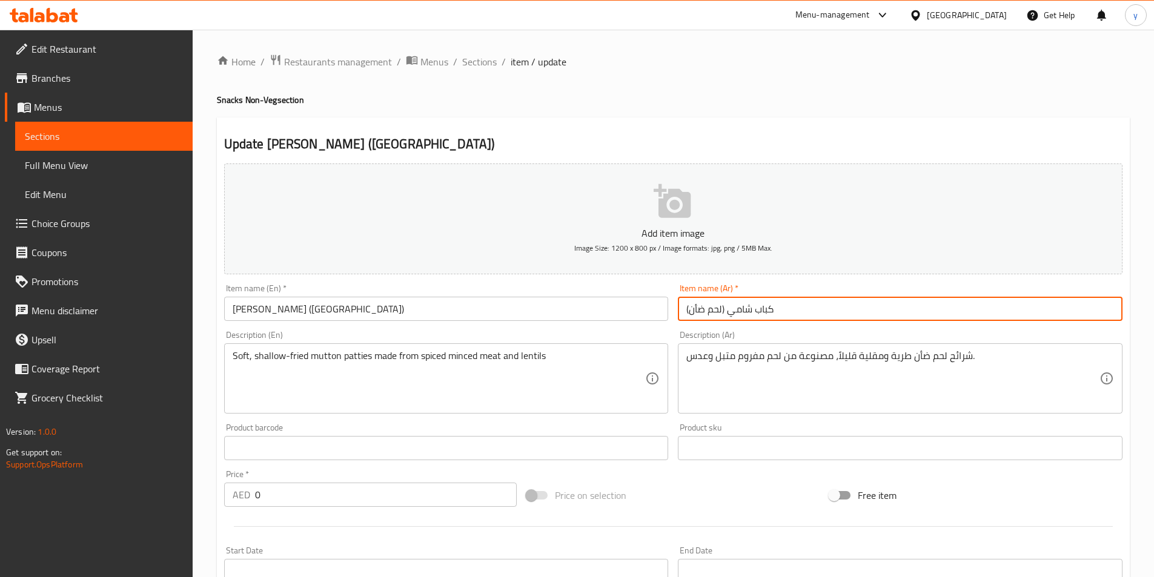
click at [695, 307] on input "كباب شامي (لحم ضأن)" at bounding box center [900, 309] width 445 height 24
click at [661, 314] on input "[PERSON_NAME] ([GEOGRAPHIC_DATA])" at bounding box center [446, 309] width 445 height 24
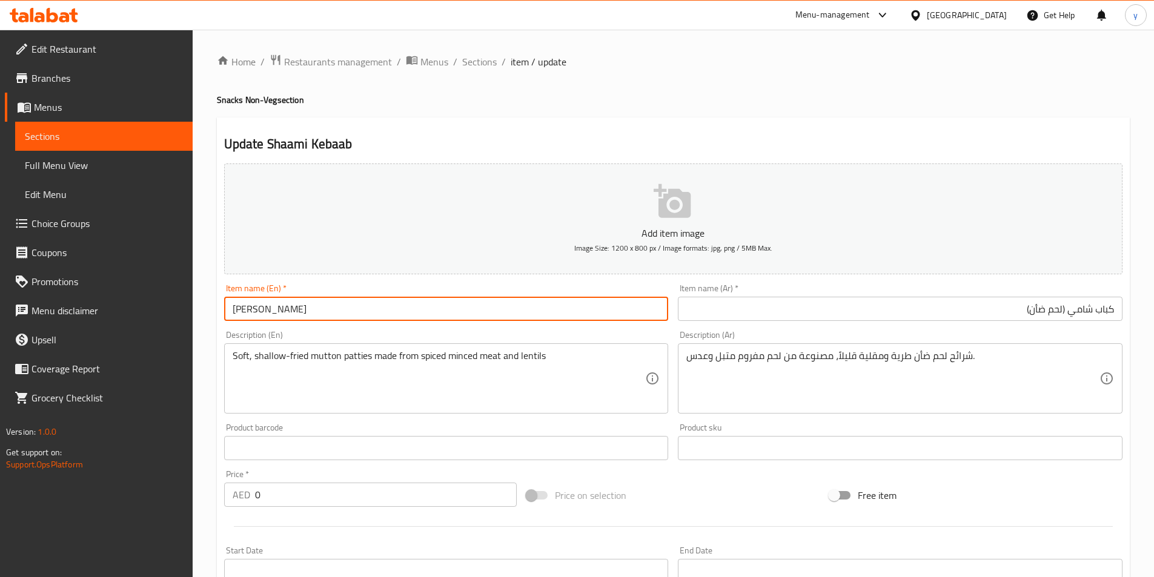
type input "[PERSON_NAME]"
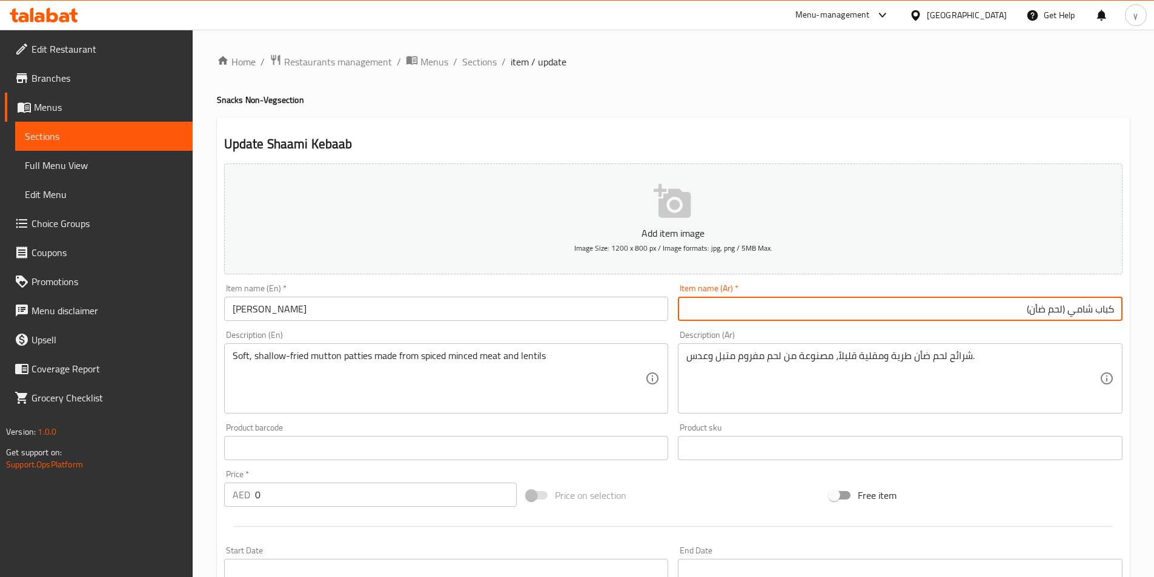
click at [984, 321] on input "كباب شامي (لحم ضأن)" at bounding box center [900, 309] width 445 height 24
type input "كباب شامي"
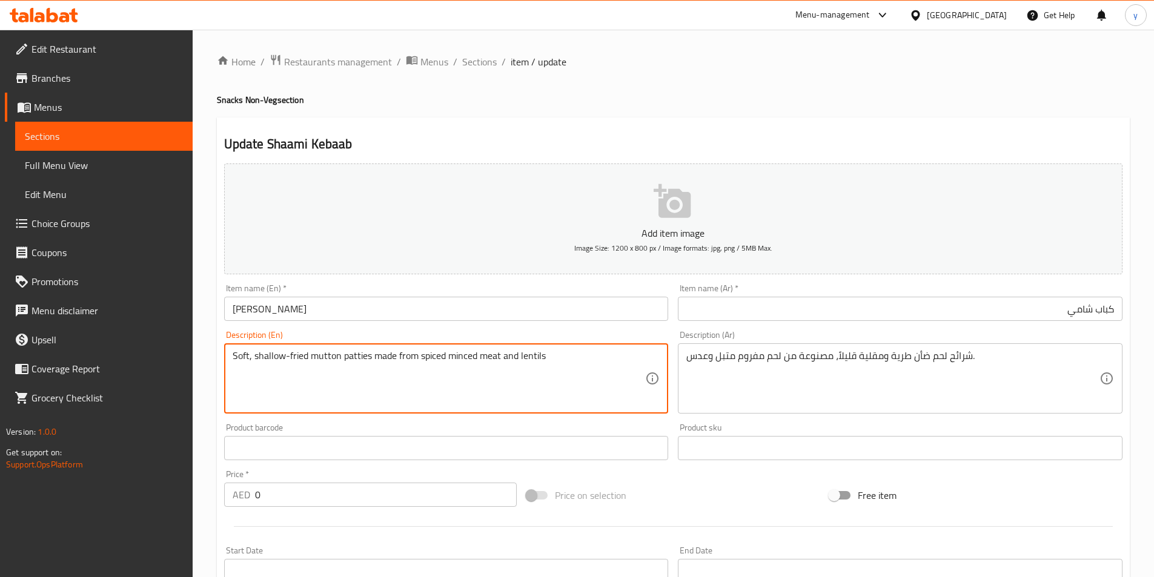
click at [511, 360] on textarea "Soft, shallow-fried mutton patties made from spiced minced meat and lentils" at bounding box center [439, 379] width 413 height 58
paste textarea "فطائر طرية مصنوعة من اللحم المفروم المخلوط بالعدس والأعشاب والتوابل، مقلية حتى …"
click at [451, 356] on textarea "Soft, shallow-fried mutton patties made from spiced minced meat and lentils" at bounding box center [439, 379] width 413 height 58
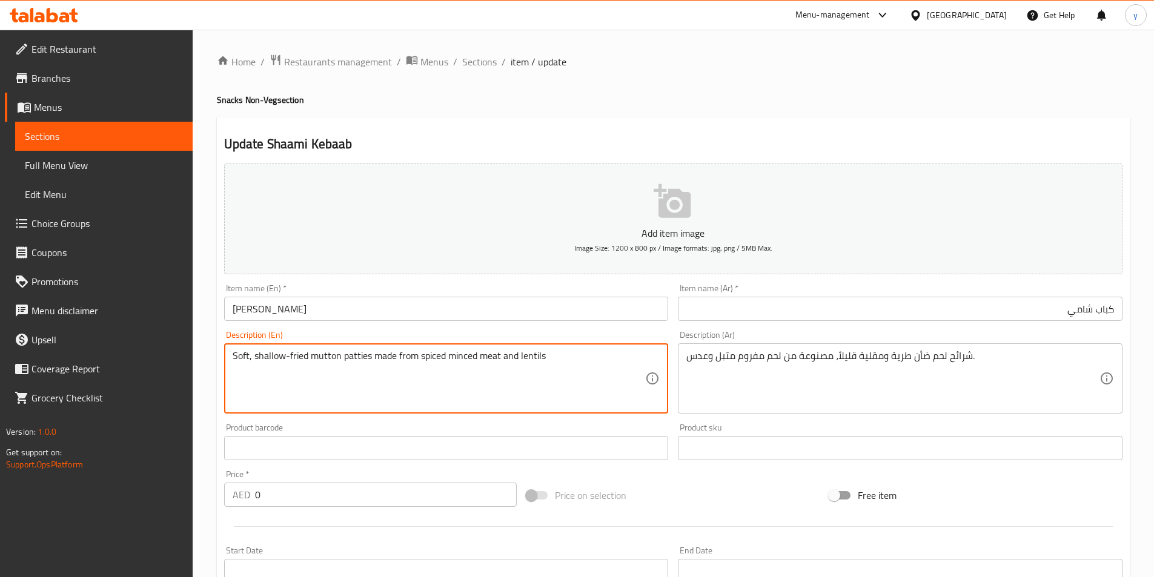
click at [451, 356] on textarea "Soft, shallow-fried mutton patties made from spiced minced meat and lentils" at bounding box center [439, 379] width 413 height 58
paste textarea "patties made of ground meat mixed with lentils, herbs, and spices, shallow-frie…"
type textarea "Soft patties made of ground meat mixed with lentils, herbs, and spices, shallow…"
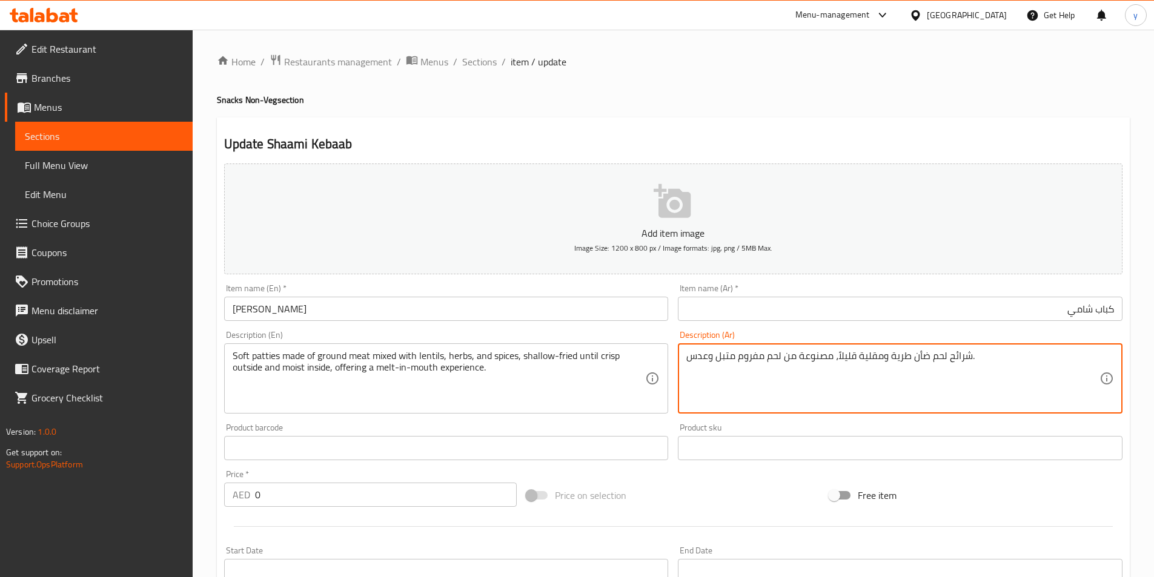
click at [724, 363] on textarea "شرائح لحم ضأن طرية ومقلية قليلاً، مصنوعة من لحم مفروم متبل وعدس." at bounding box center [892, 379] width 413 height 58
click at [724, 360] on textarea "شرائح لحم ضأن طرية ومقلية قليلاً، مصنوعة من لحم مفروم متبل وعدس." at bounding box center [892, 379] width 413 height 58
paste textarea "فطائر طرية مصنوعة من اللحم المفروم المخلوط بالعدس والأعشاب والتوابل، مقلية حتى …"
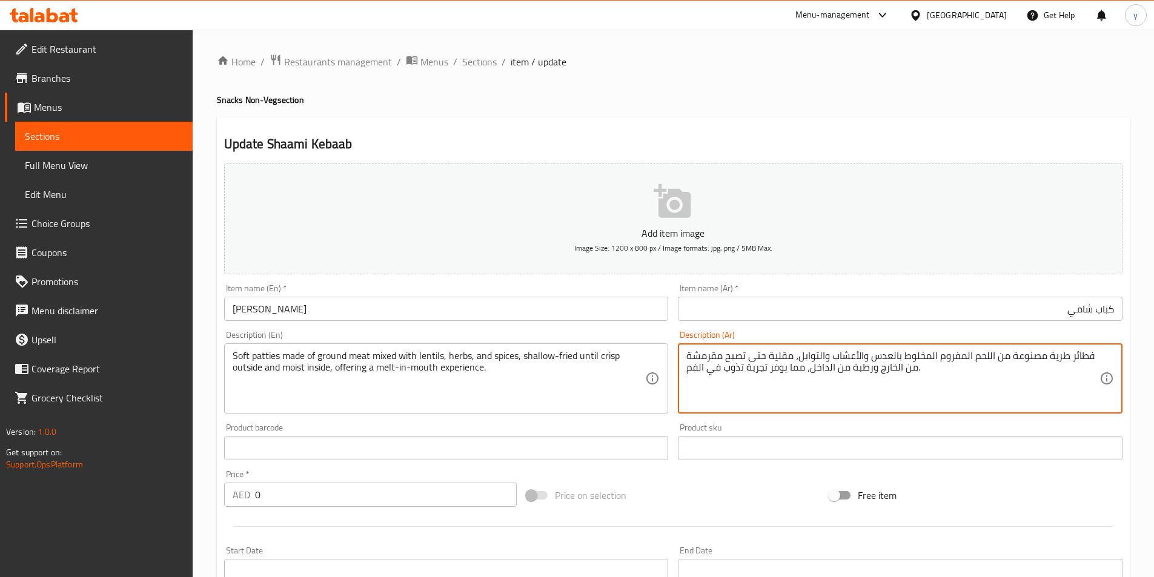
type textarea "فطائر طرية مصنوعة من اللحم المفروم المخلوط بالعدس والأعشاب والتوابل، مقلية حتى …"
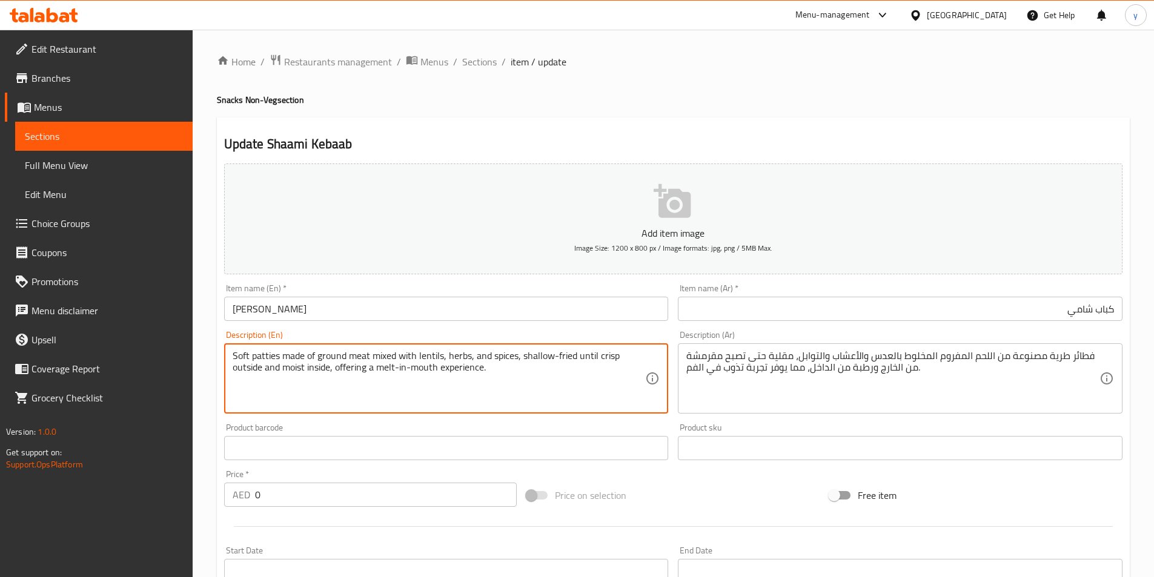
click at [335, 357] on textarea "Soft patties made of ground meat mixed with lentils, herbs, and spices, shallow…" at bounding box center [439, 379] width 413 height 58
click at [328, 357] on textarea "Soft patties made of ground meat mixed with lentils, herbs, and spices, shallow…" at bounding box center [439, 379] width 413 height 58
drag, startPoint x: 316, startPoint y: 358, endPoint x: 369, endPoint y: 360, distance: 53.4
click at [369, 360] on textarea "Soft patties made of ground meat mixed with lentils, herbs, and spices, shallow…" at bounding box center [439, 379] width 413 height 58
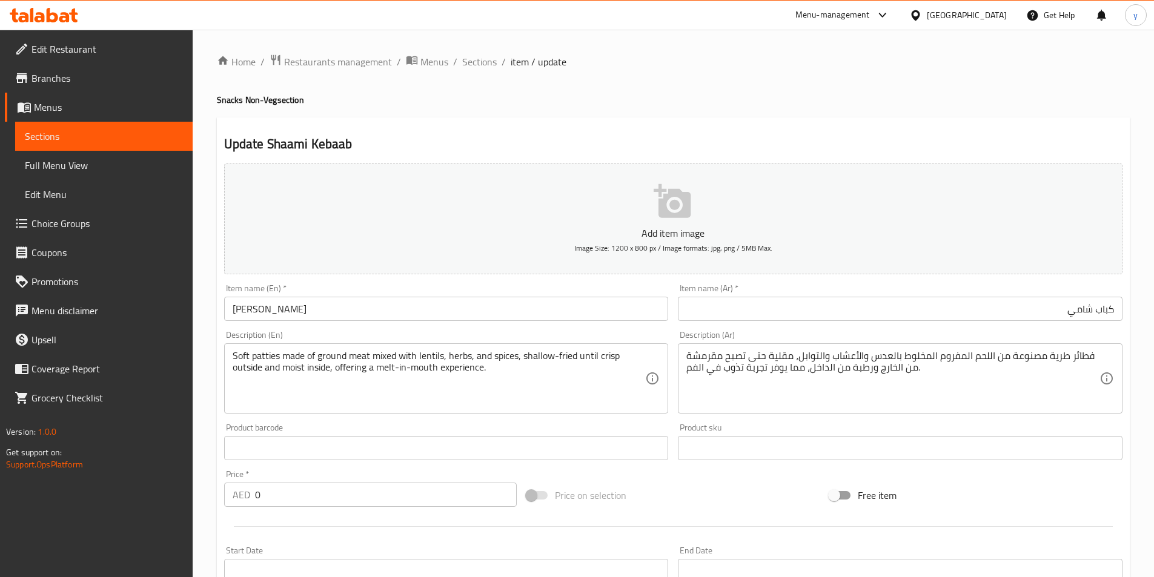
click at [511, 385] on textarea "Soft patties made of ground meat mixed with lentils, herbs, and spices, shallow…" at bounding box center [439, 379] width 413 height 58
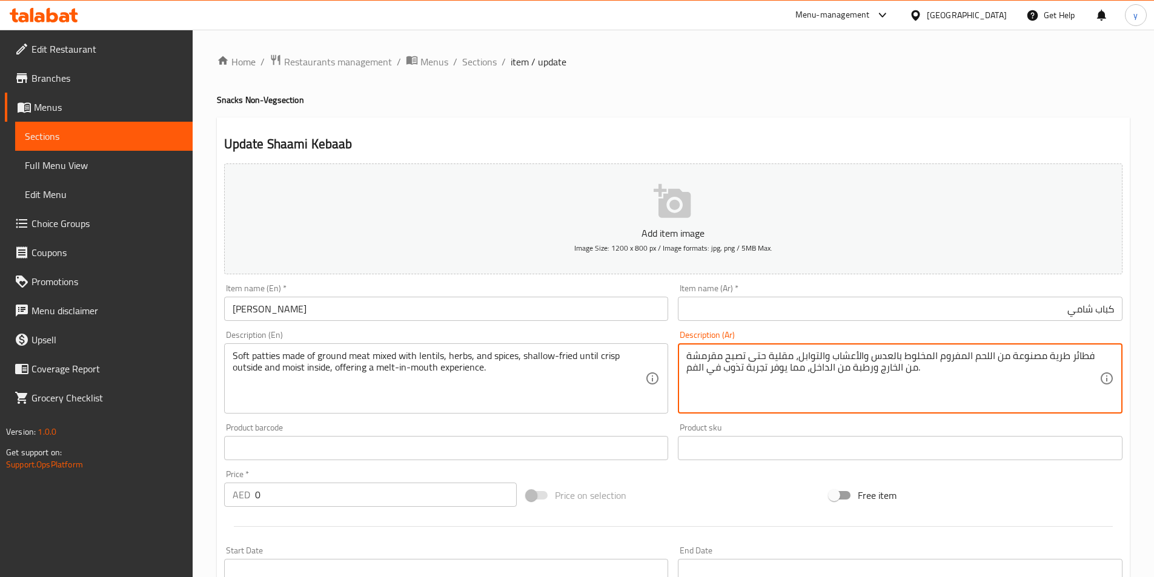
click at [691, 354] on textarea "فطائر طرية مصنوعة من اللحم المفروم المخلوط بالعدس والأعشاب والتوابل، مقلية حتى …" at bounding box center [892, 379] width 413 height 58
click at [698, 364] on textarea "فطائر طرية مصنوعة من اللحم المفروم المخلوط بالعدس والأعشاب والتوابل، مقلية حتى …" at bounding box center [892, 379] width 413 height 58
click at [688, 362] on textarea "فطائر طرية مصنوعة من اللحم المفروم المخلوط بالعدس والأعشاب والتوابل، مقلية حتى …" at bounding box center [892, 379] width 413 height 58
drag, startPoint x: 681, startPoint y: 360, endPoint x: 687, endPoint y: 360, distance: 6.1
click at [682, 360] on div "فطائر طرية مصنوعة من اللحم المفروم المخلوط بالعدس والأعشاب والتوابل، مقلية حتى …" at bounding box center [900, 378] width 445 height 70
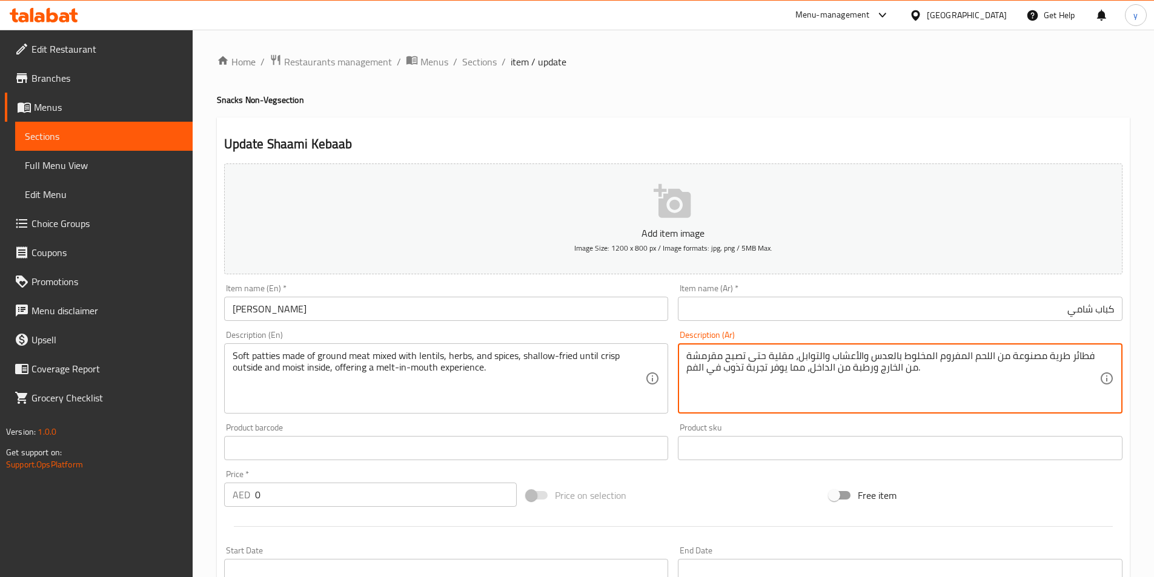
click at [687, 360] on textarea "فطائر طرية مصنوعة من اللحم المفروم المخلوط بالعدس والأعشاب والتوابل، مقلية حتى …" at bounding box center [892, 379] width 413 height 58
click at [688, 357] on textarea "فطائر طرية مصنوعة من اللحم المفروم المخلوط بالعدس والأعشاب والتوابل، مقلية حتى …" at bounding box center [892, 379] width 413 height 58
drag, startPoint x: 709, startPoint y: 357, endPoint x: 806, endPoint y: 365, distance: 97.9
click at [715, 358] on textarea "فطائر طرية مصنوعة من اللحم المفروم المخلوط بالعدس والأعشاب والتوابل، مقلية حتى …" at bounding box center [892, 379] width 413 height 58
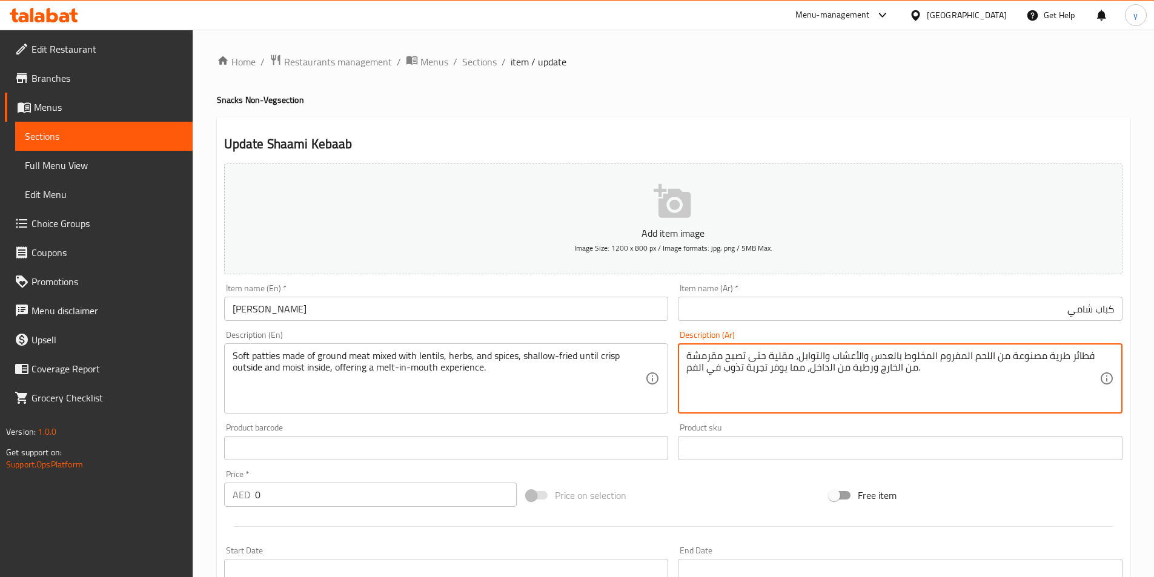
click at [675, 356] on div "Description (Ar) فطائر طرية مصنوعة من اللحم المفروم المخلوط بالعدس والأعشاب وال…" at bounding box center [900, 372] width 454 height 93
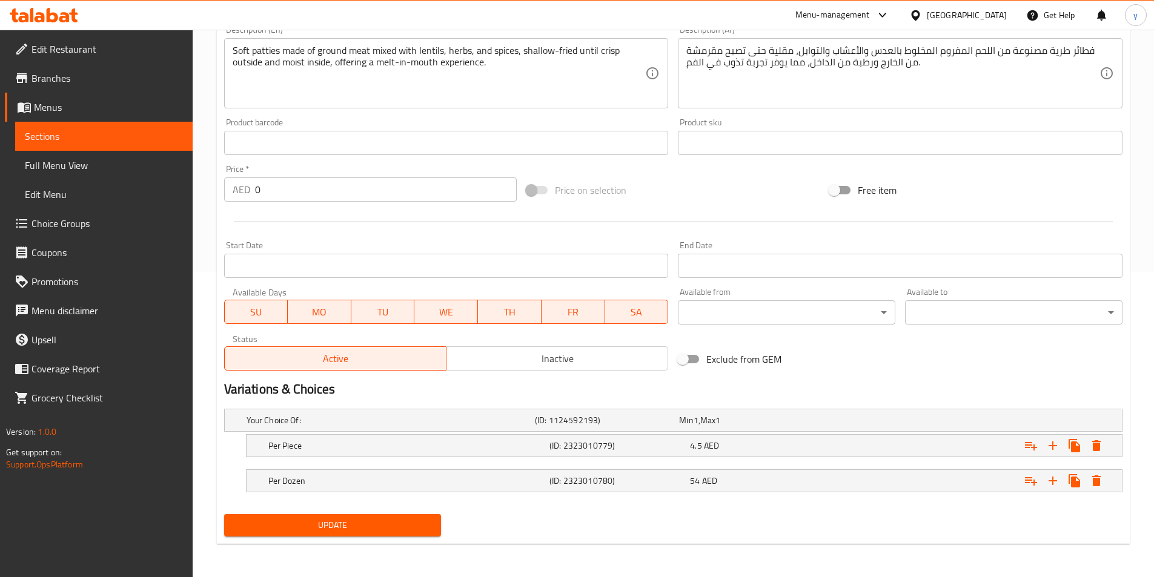
scroll to position [306, 0]
click at [363, 534] on button "Update" at bounding box center [332, 525] width 217 height 22
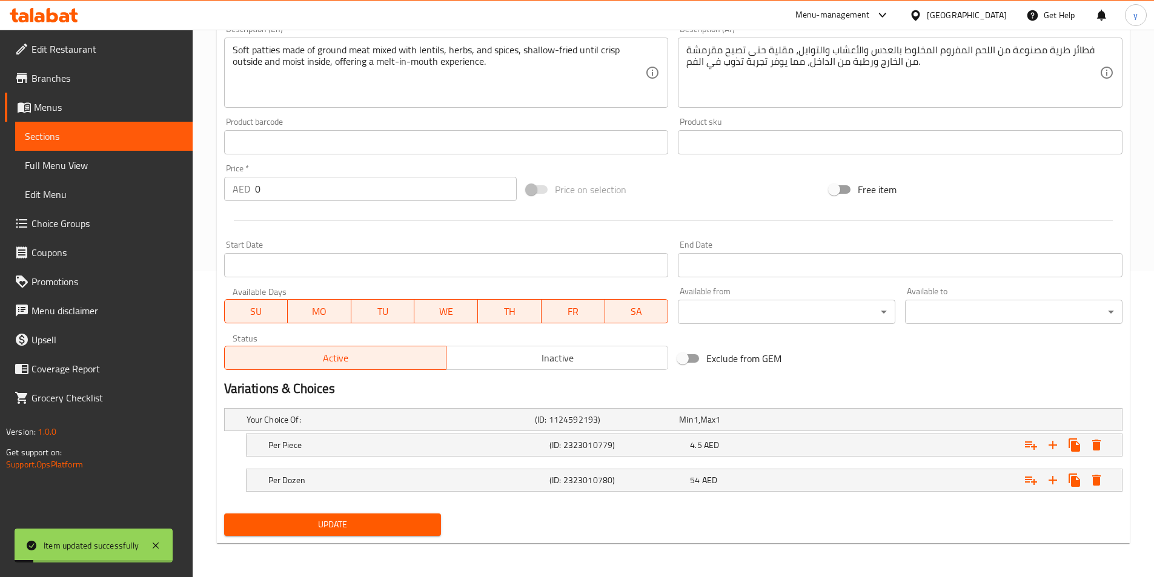
click at [148, 139] on span "Sections" at bounding box center [104, 136] width 158 height 15
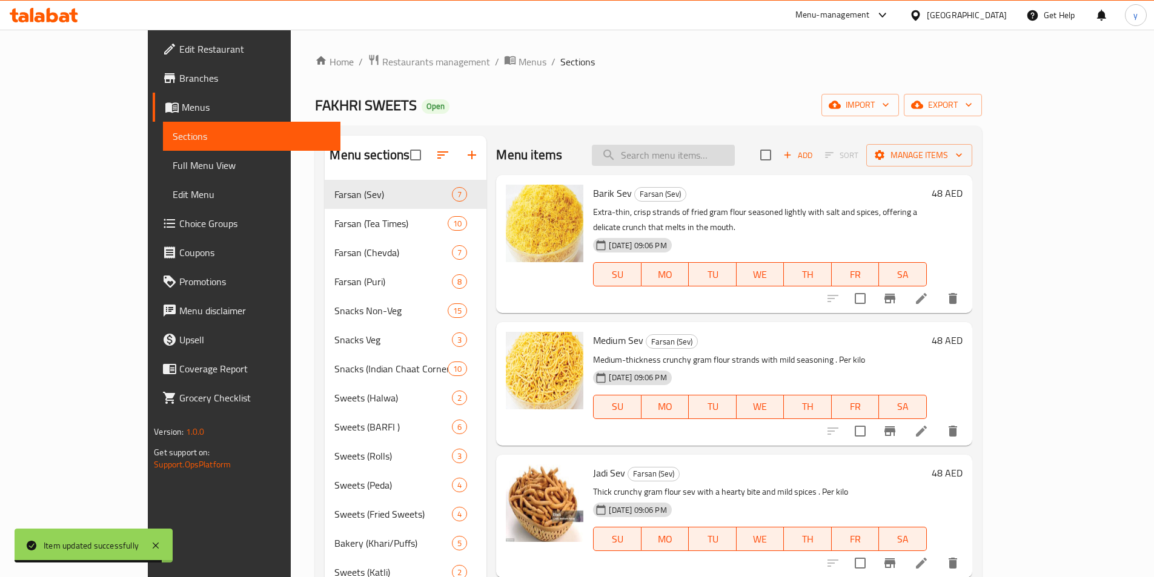
click at [716, 163] on input "search" at bounding box center [663, 155] width 143 height 21
type input "v"
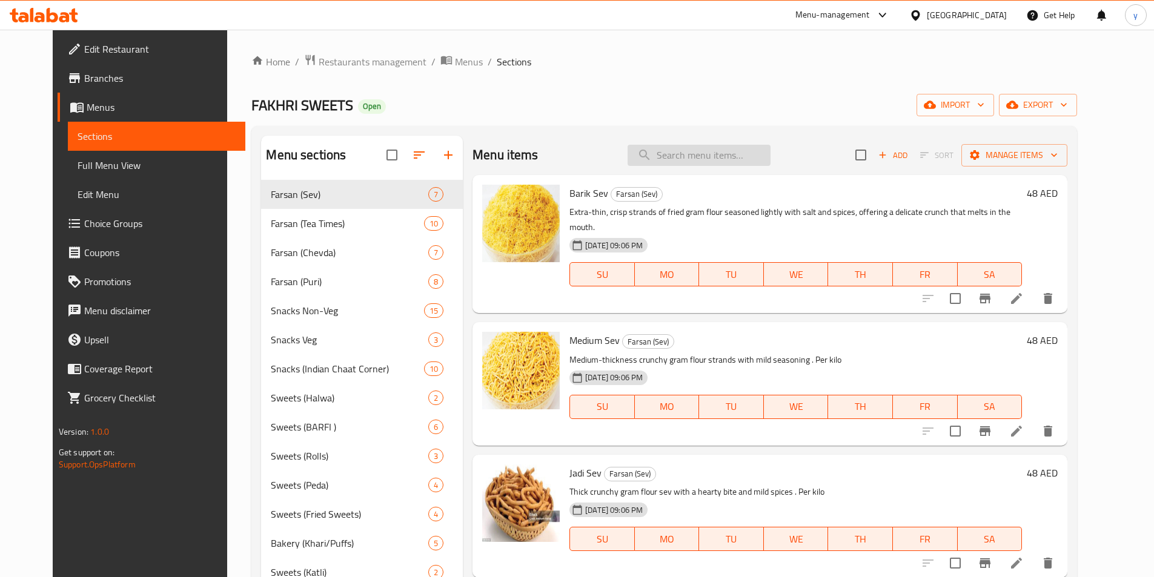
paste input "Chicken Pizza Samosa"
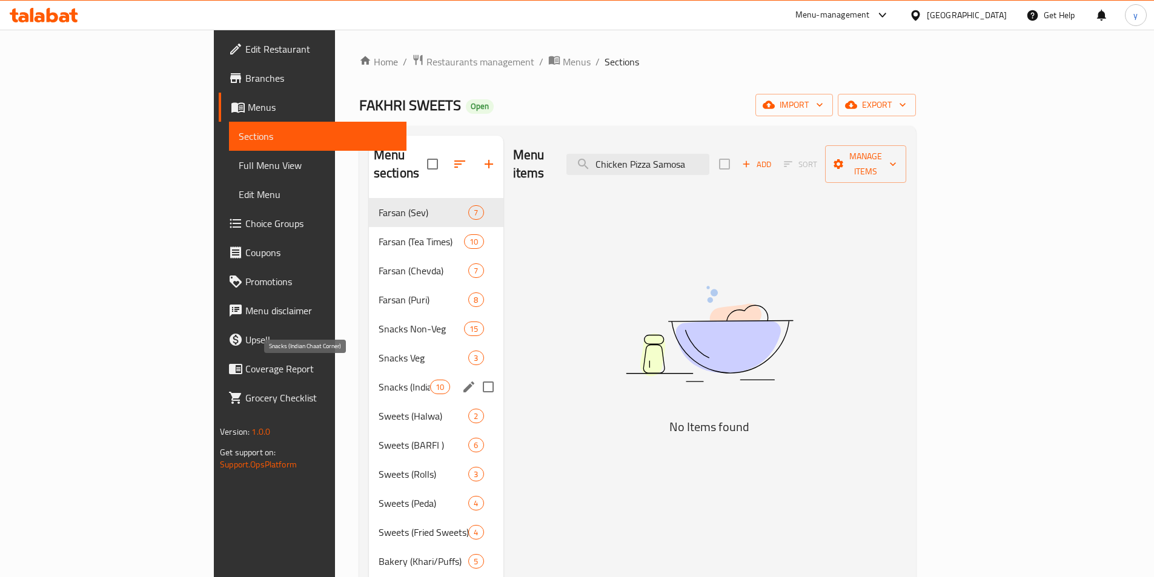
type input "Chicken Pizza Samosa"
click at [379, 380] on span "Snacks (Indian Chaat Corner)" at bounding box center [404, 387] width 51 height 15
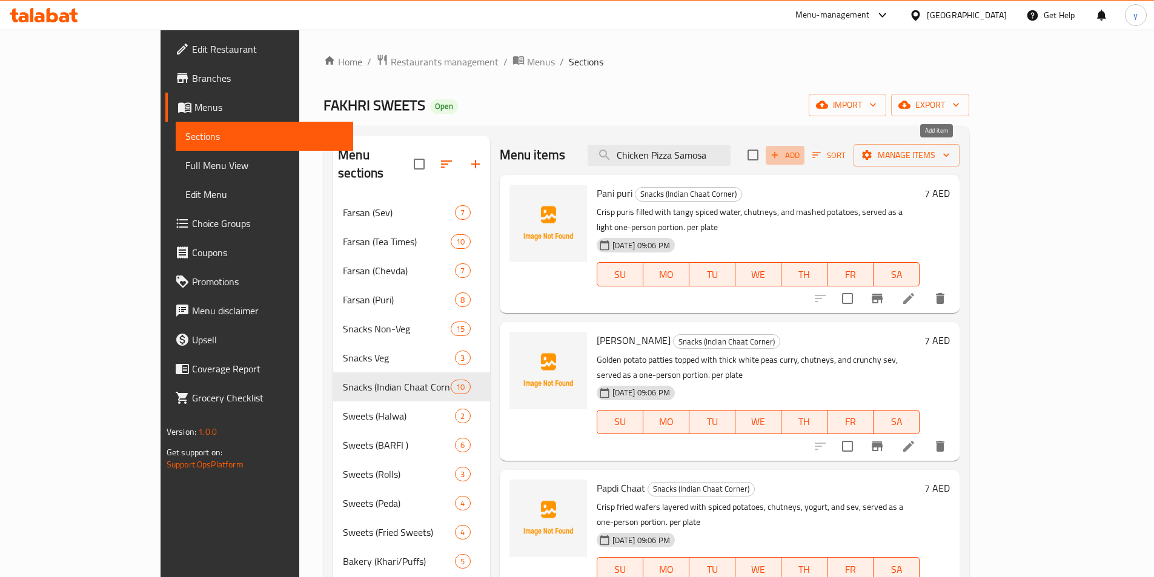
click at [801, 148] on span "Add" at bounding box center [785, 155] width 33 height 14
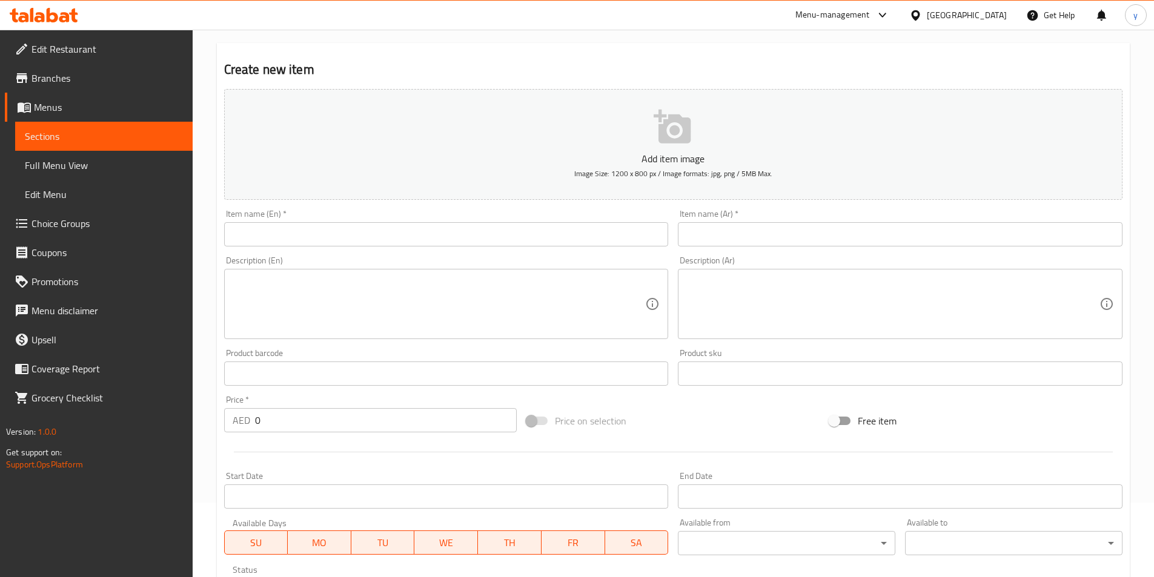
scroll to position [61, 0]
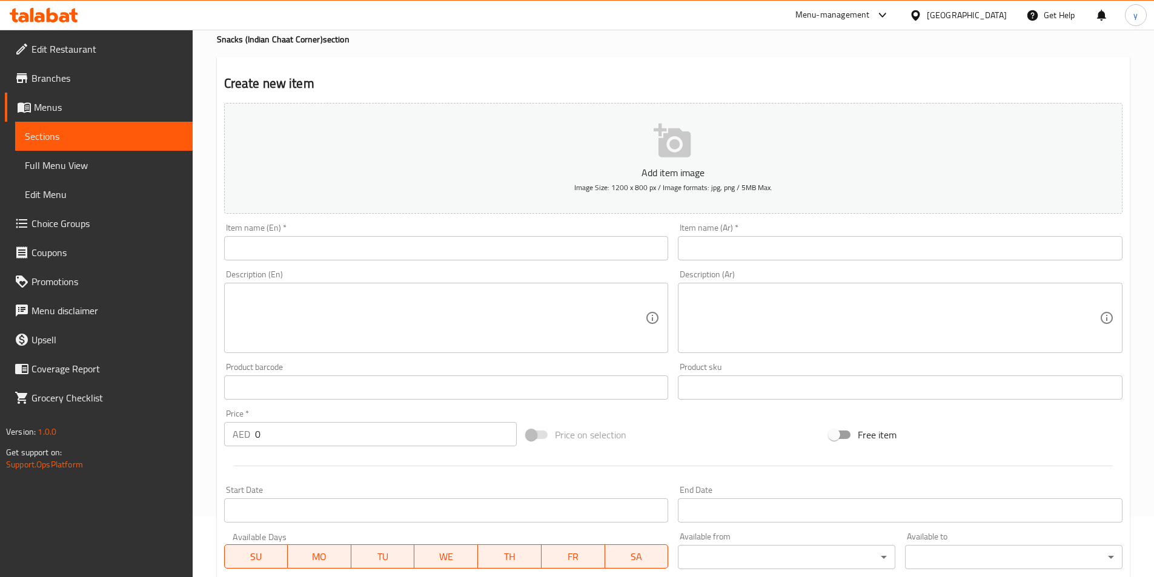
click at [356, 256] on input "text" at bounding box center [446, 248] width 445 height 24
paste input "Chicken Pizza Samosa"
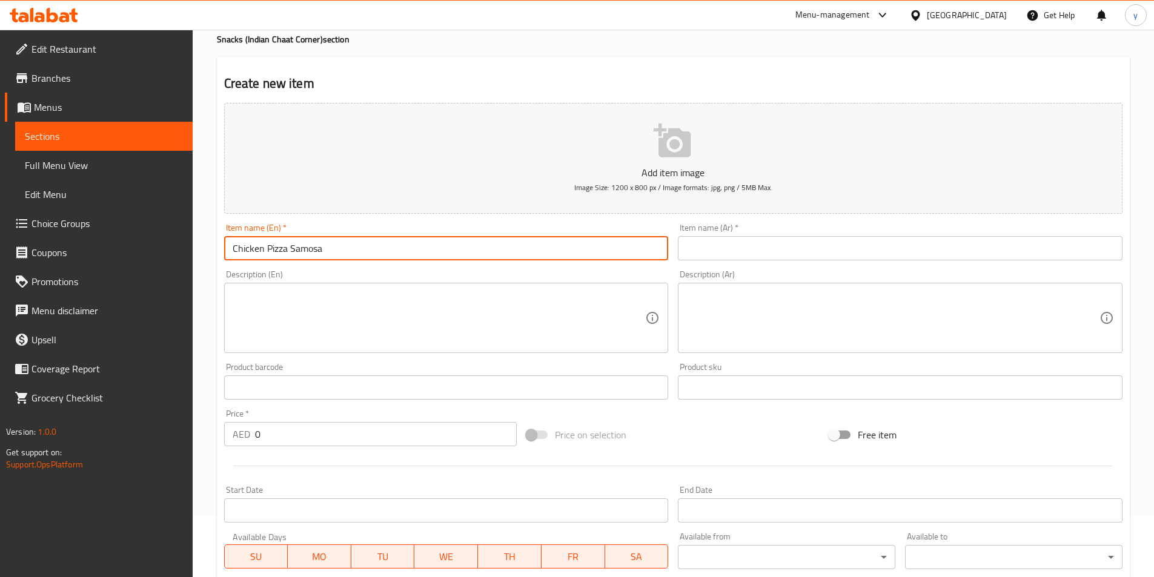
click at [345, 248] on input "Chicken Pizza Samosa" at bounding box center [446, 248] width 445 height 24
drag, startPoint x: 345, startPoint y: 248, endPoint x: 598, endPoint y: 244, distance: 252.6
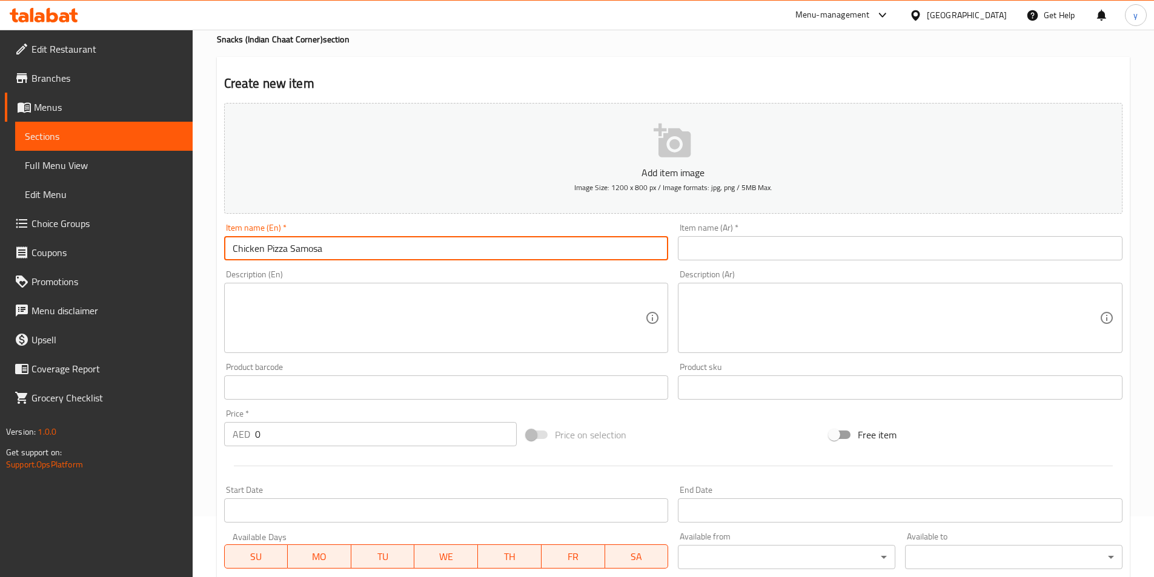
click at [598, 244] on input "Chicken Pizza Samosa" at bounding box center [446, 248] width 445 height 24
type input "Chicken Pizza Samosa"
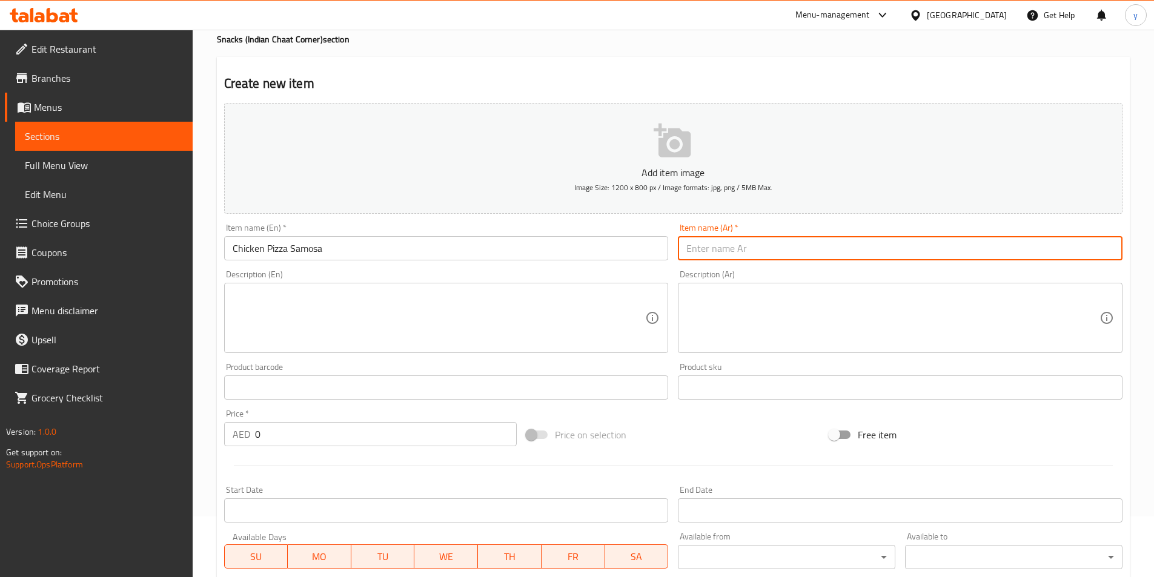
click at [735, 249] on input "text" at bounding box center [900, 248] width 445 height 24
paste input "سمبوسة بيتزا دجاج"
type input "سمبوسة بيتزا دجاج"
drag, startPoint x: 732, startPoint y: 265, endPoint x: 718, endPoint y: 270, distance: 14.2
click at [718, 270] on div "Add item image Image Size: 1200 x 800 px / Image formats: jpg, png / 5MB Max. I…" at bounding box center [673, 359] width 908 height 522
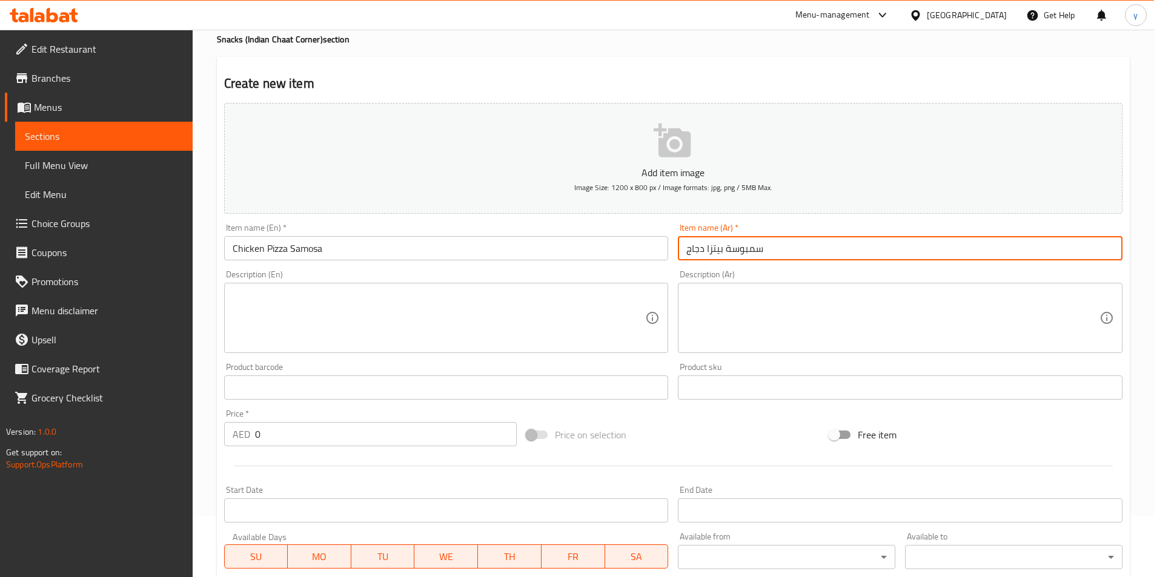
click at [777, 253] on input "سمبوسة بيتزا دجاج" at bounding box center [900, 248] width 445 height 24
drag, startPoint x: 777, startPoint y: 253, endPoint x: 728, endPoint y: 254, distance: 49.1
click at [728, 254] on input "سمبوسة بيتزا دجاج" at bounding box center [900, 248] width 445 height 24
